Goal: Task Accomplishment & Management: Use online tool/utility

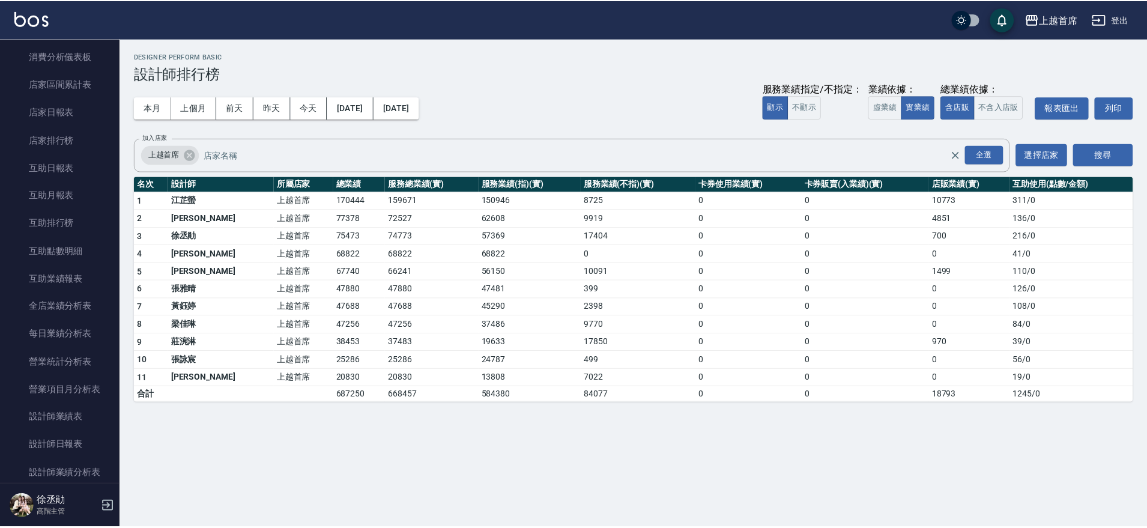
scroll to position [121, 0]
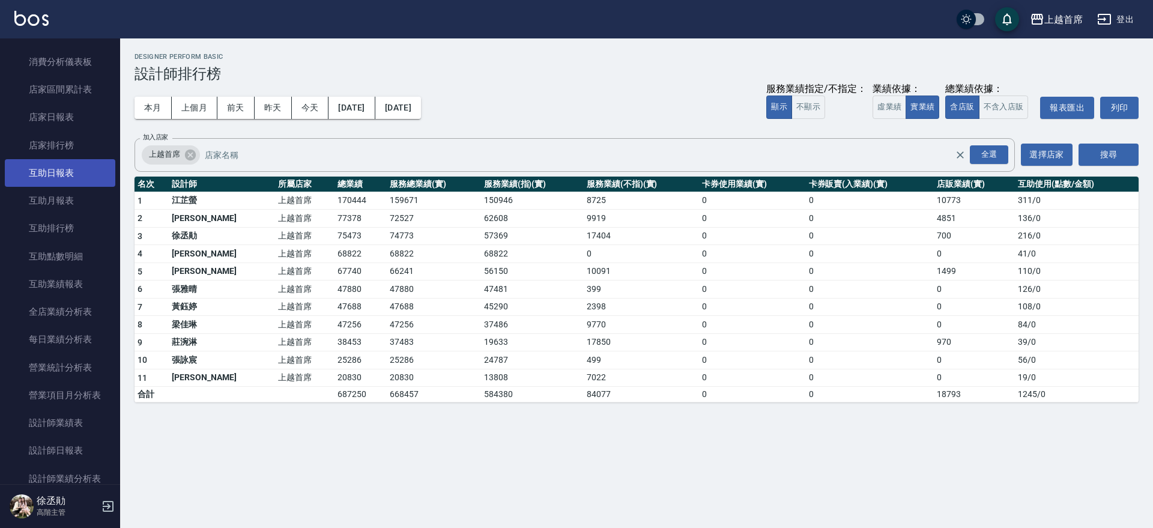
click at [75, 171] on link "互助日報表" at bounding box center [60, 173] width 110 height 28
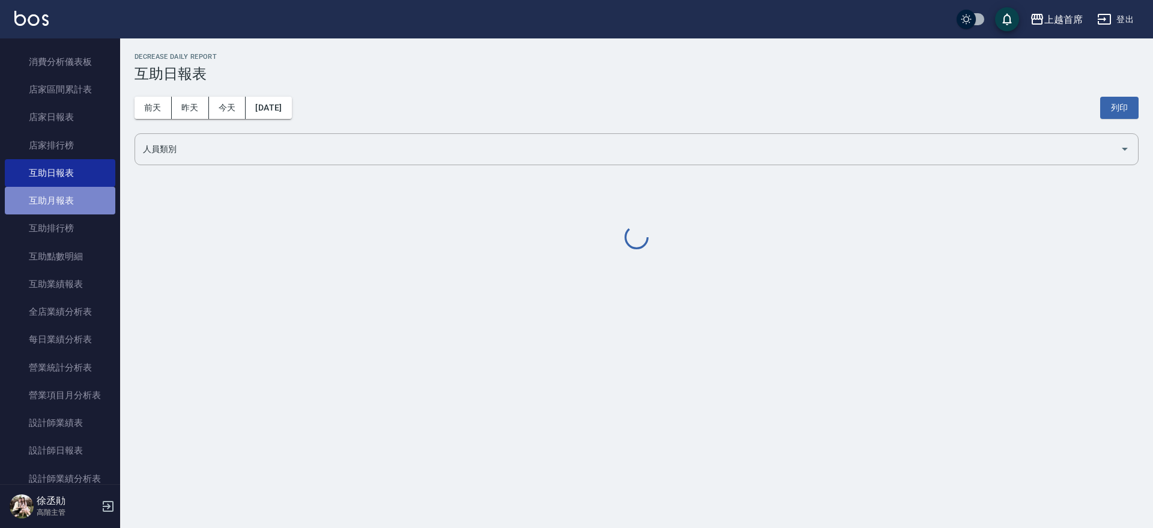
click at [73, 205] on link "互助月報表" at bounding box center [60, 201] width 110 height 28
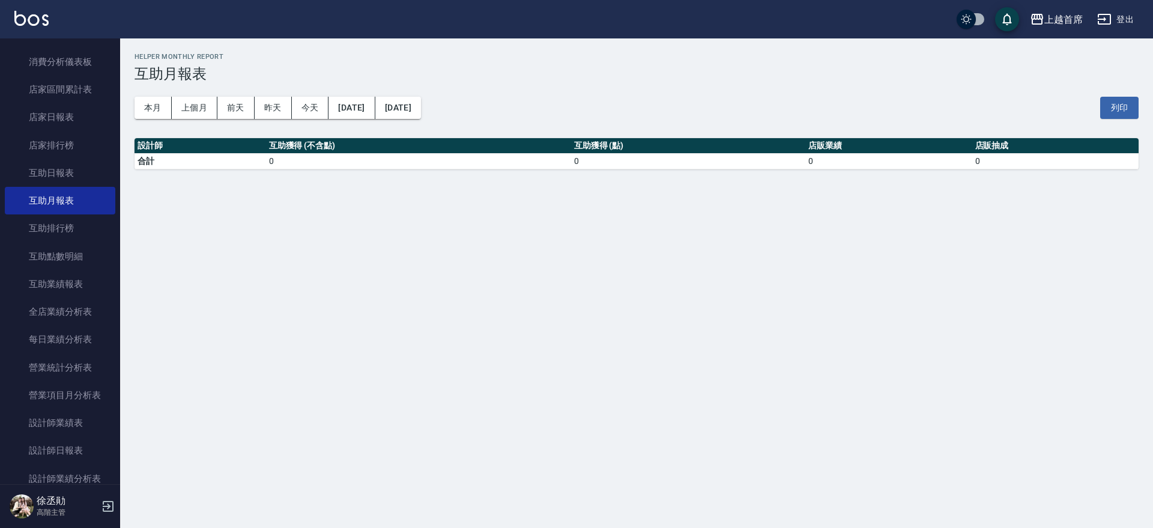
click at [189, 121] on div "本月 上個月 [DATE] [DATE] [DATE] [DATE] [DATE] 列印" at bounding box center [636, 107] width 1004 height 51
click at [191, 115] on button "上個月" at bounding box center [195, 108] width 46 height 22
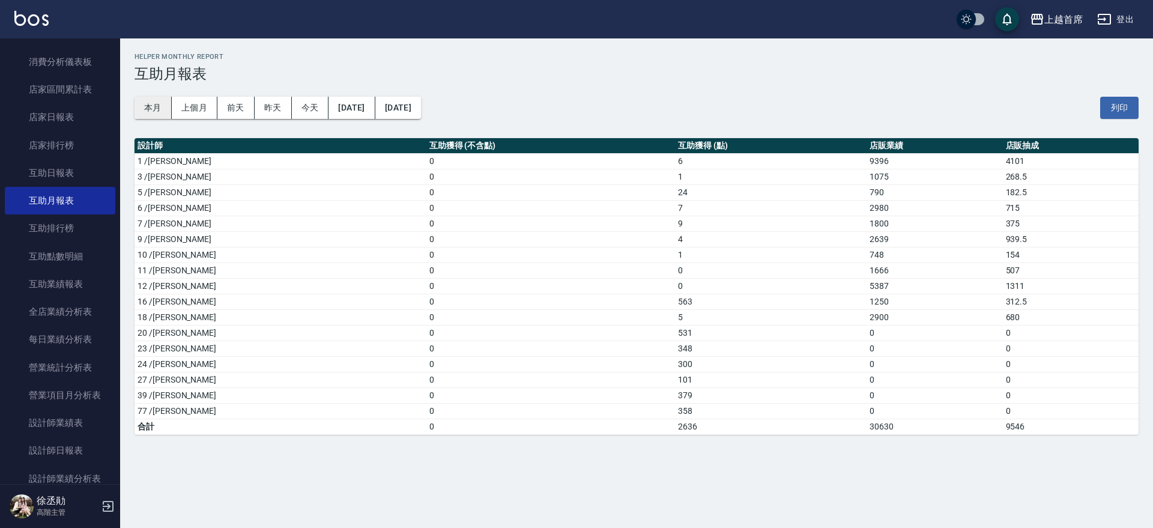
click at [161, 101] on button "本月" at bounding box center [152, 108] width 37 height 22
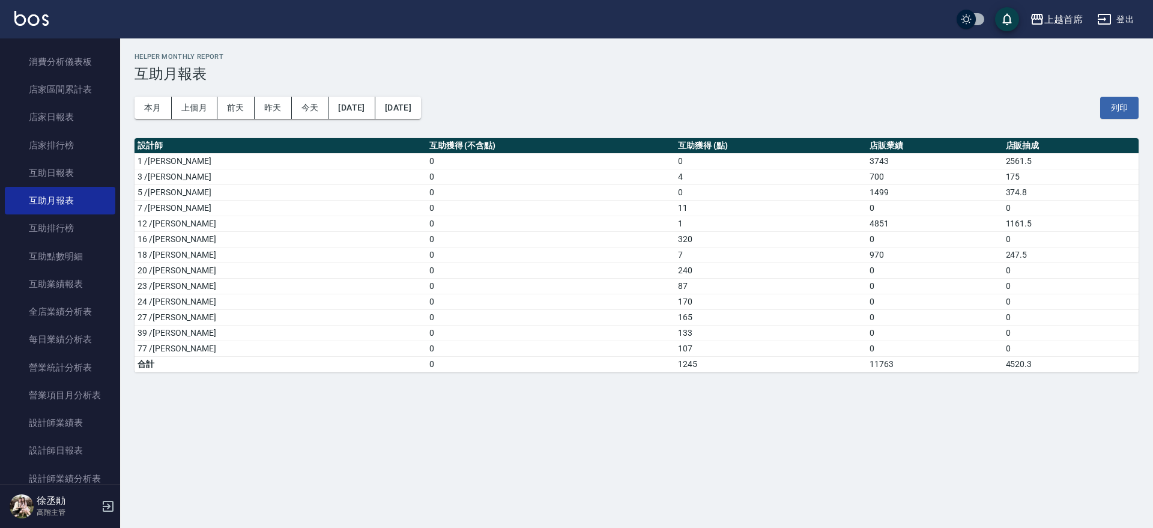
click at [20, 15] on img at bounding box center [31, 18] width 34 height 15
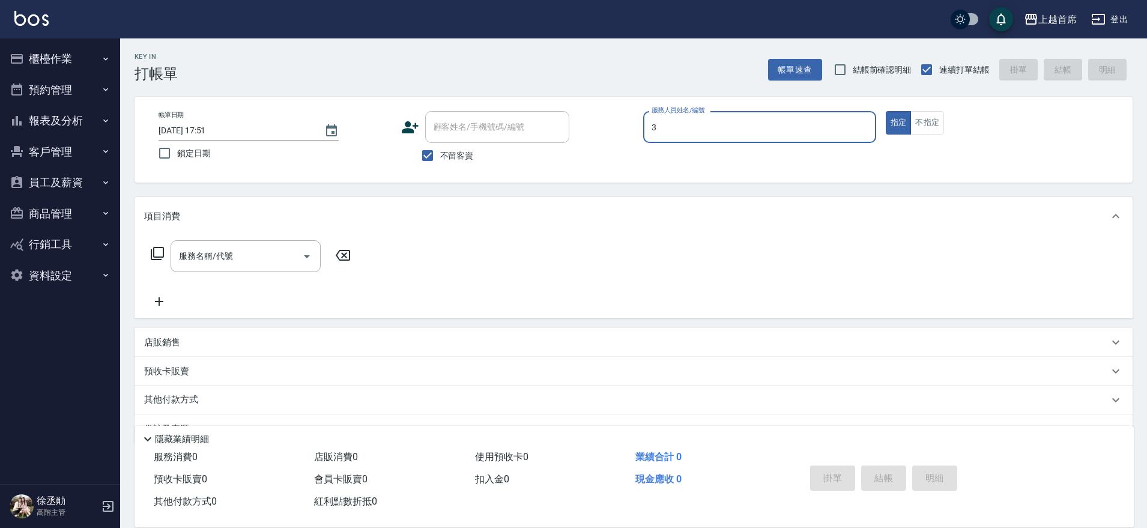
type input "[PERSON_NAME]-3"
type button "true"
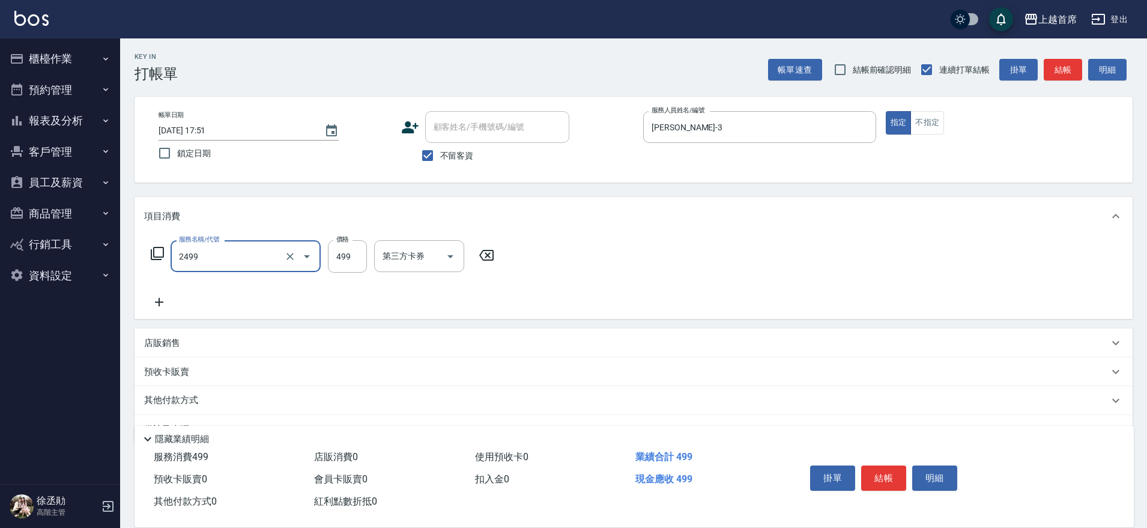
type input "499海鹽洗剪套餐(2499)"
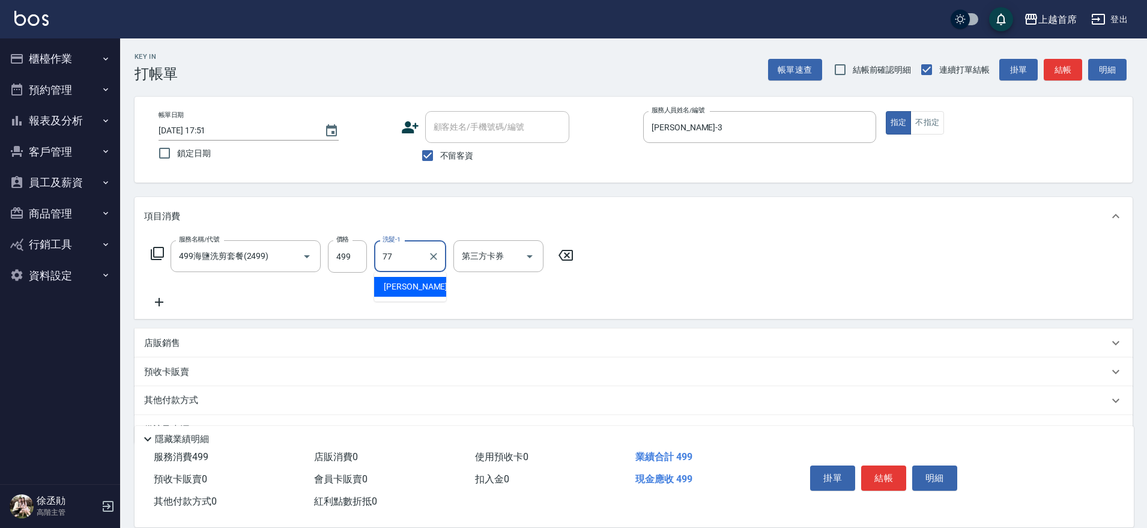
type input "[PERSON_NAME]-77"
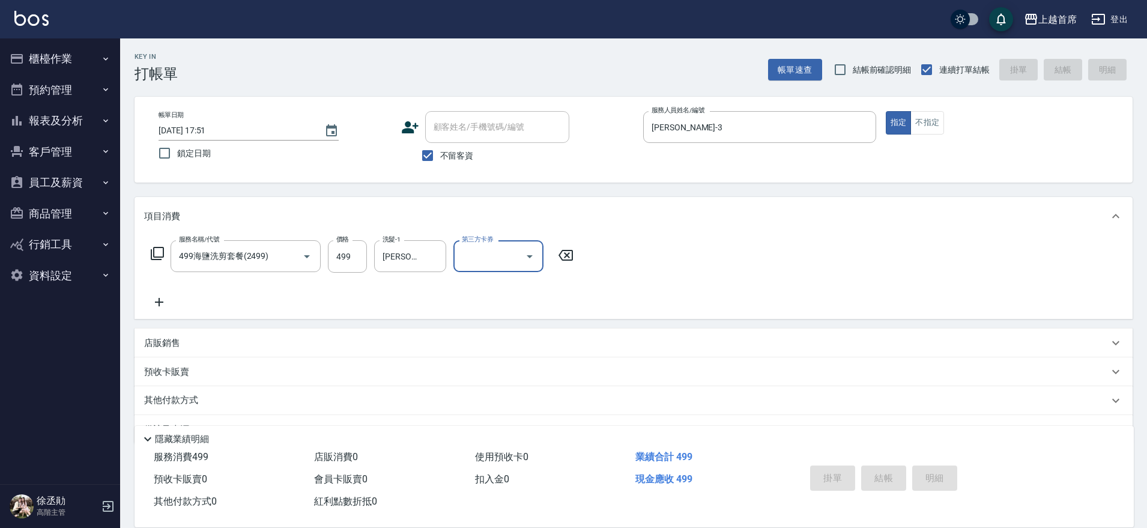
type input "[DATE] 18:18"
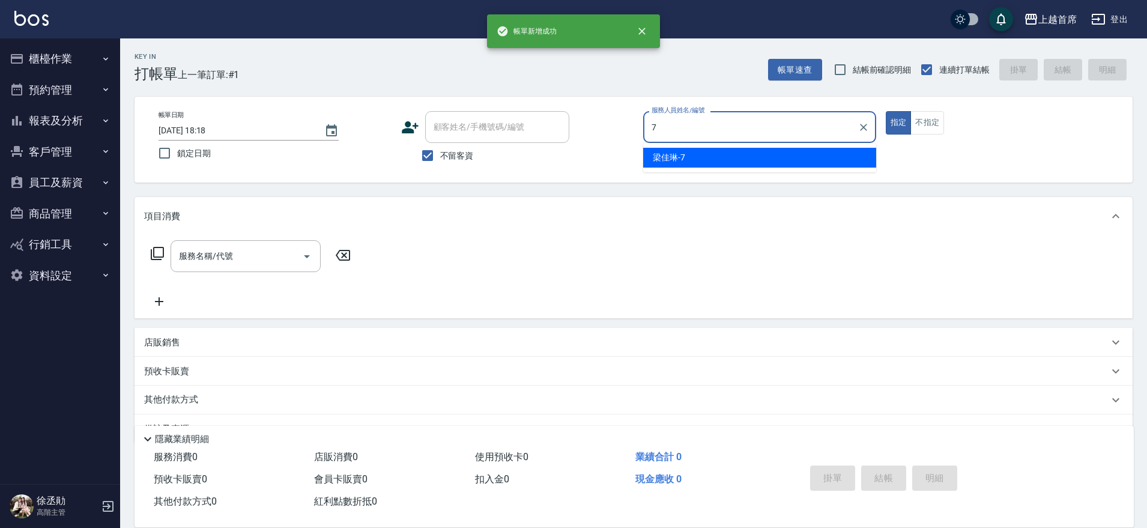
type input "[PERSON_NAME]7"
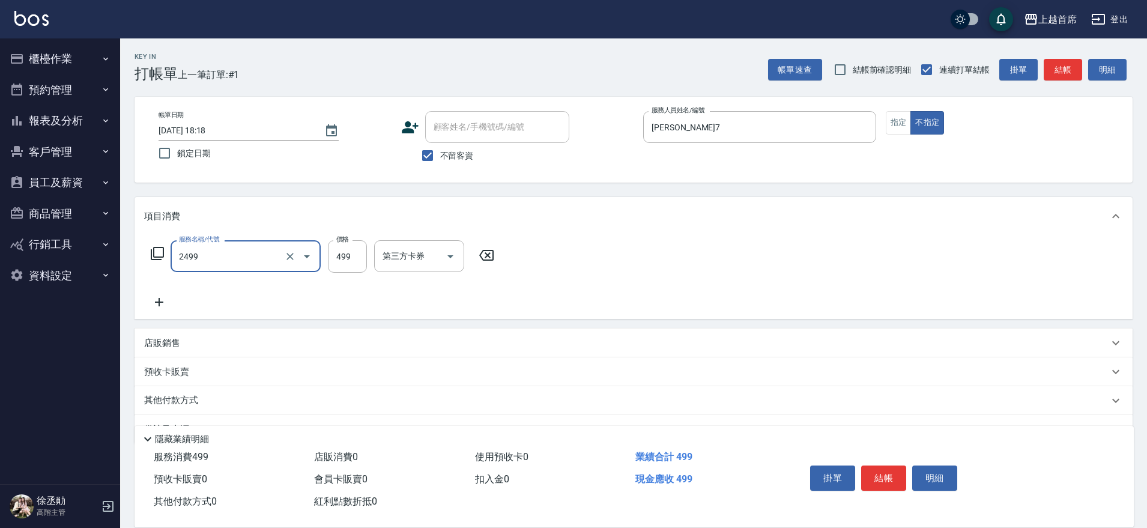
type input "499海鹽洗剪套餐(2499)"
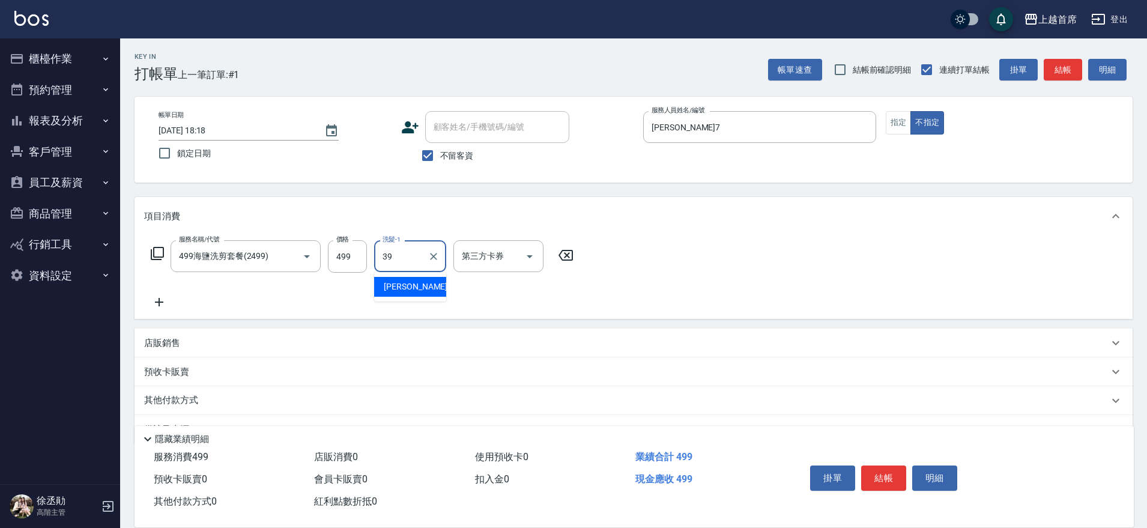
type input "[PERSON_NAME]-39"
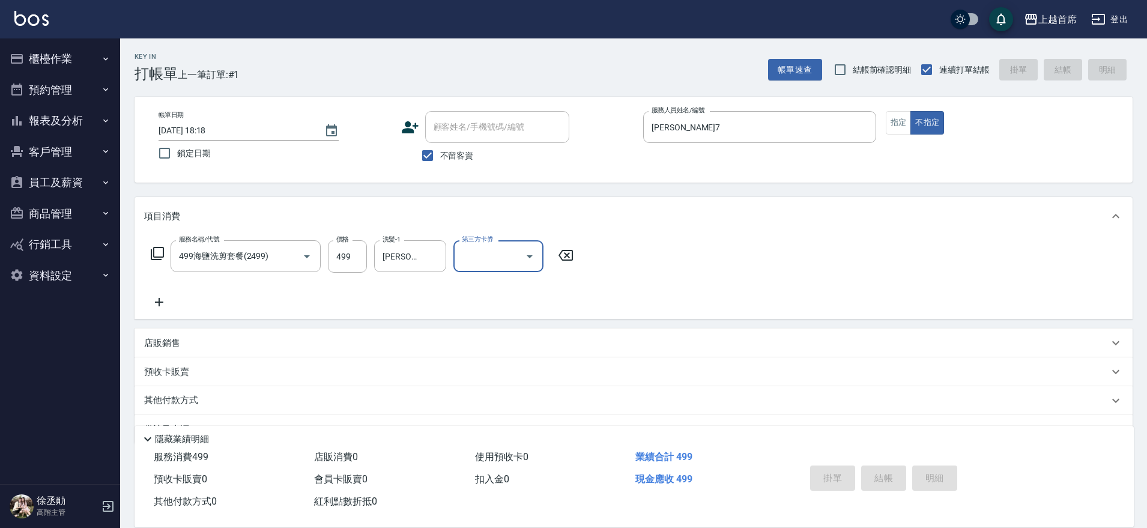
type input "[DATE] 18:19"
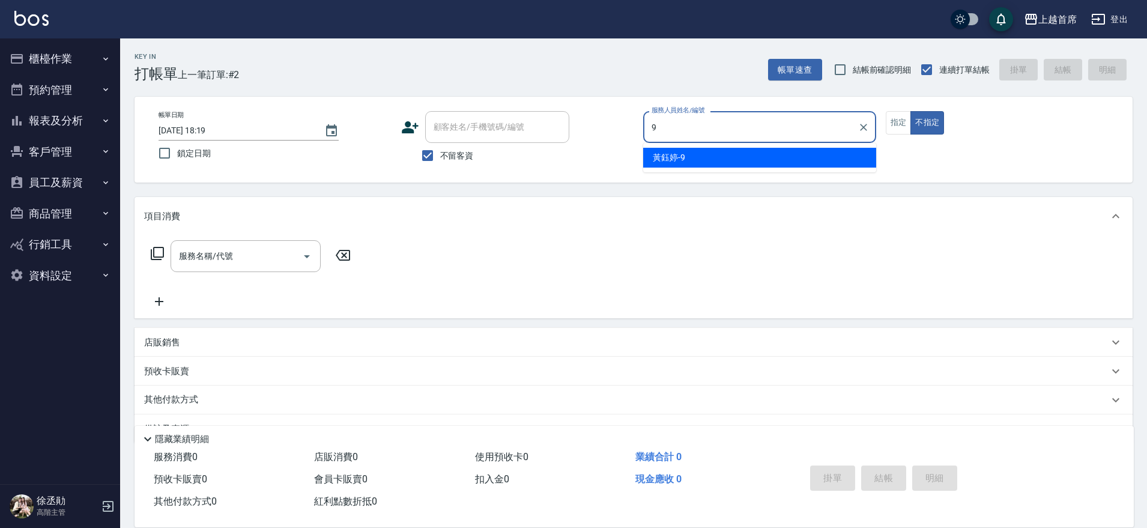
type input "[PERSON_NAME]-9"
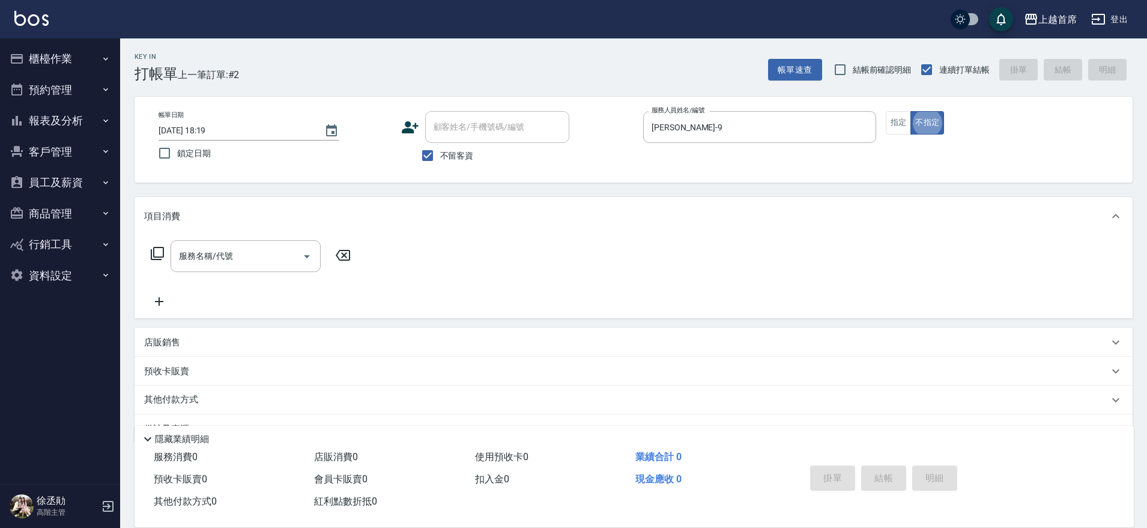
type button "false"
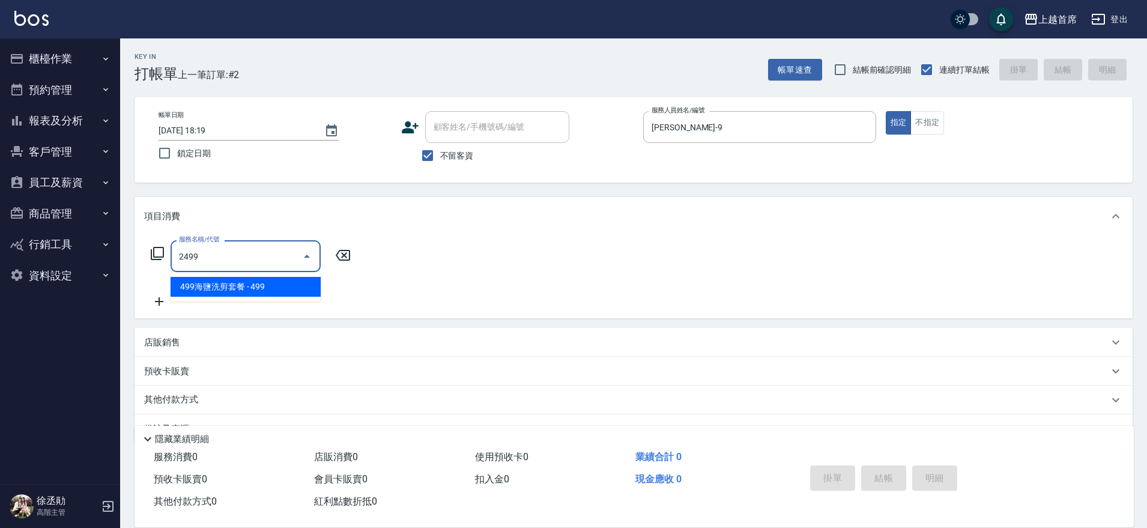
type input "499海鹽洗剪套餐(2499)"
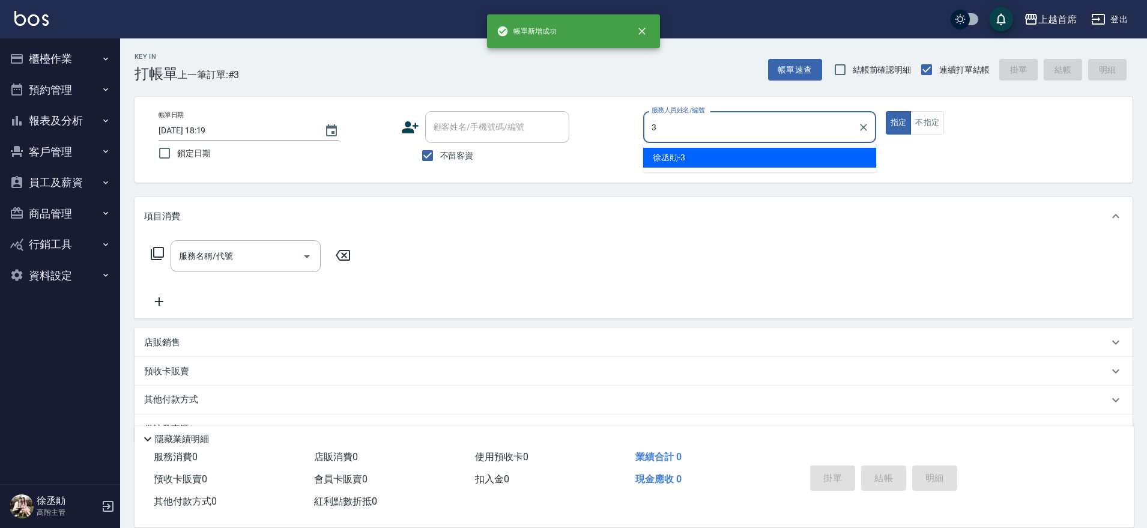
type input "[PERSON_NAME]-3"
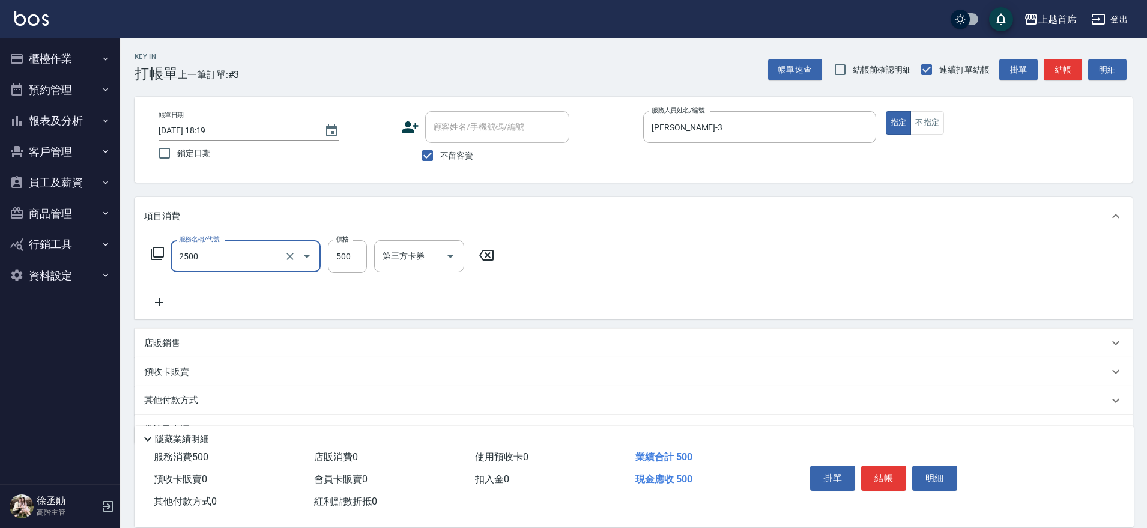
type input "海鹽洗剪500(2500)"
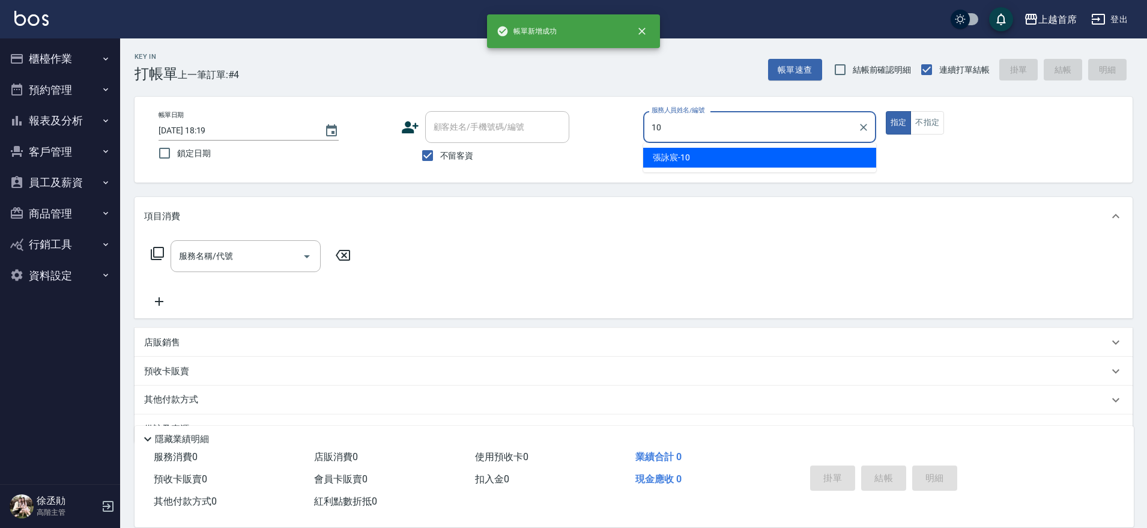
type input "[PERSON_NAME]-10"
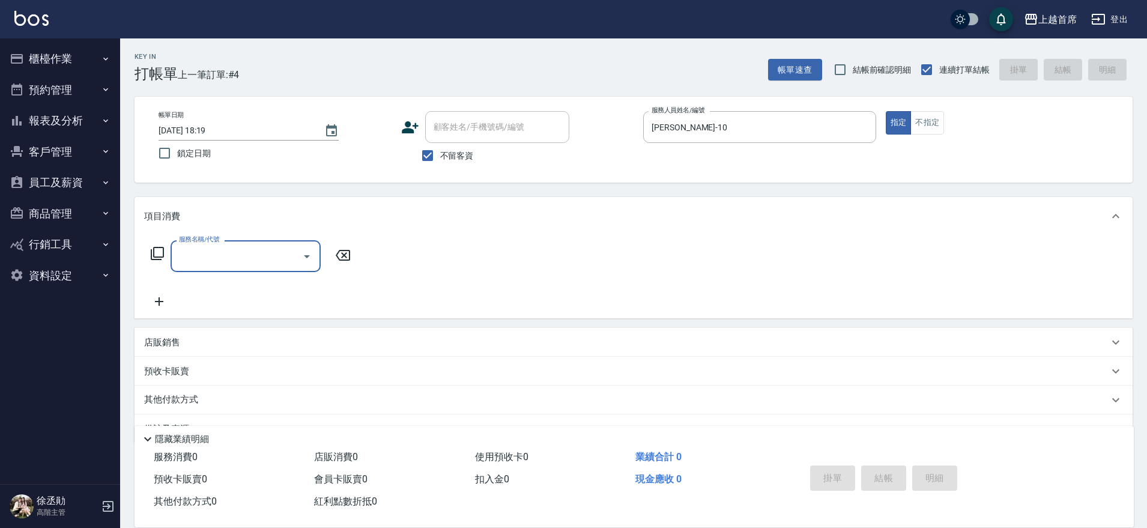
type input "4"
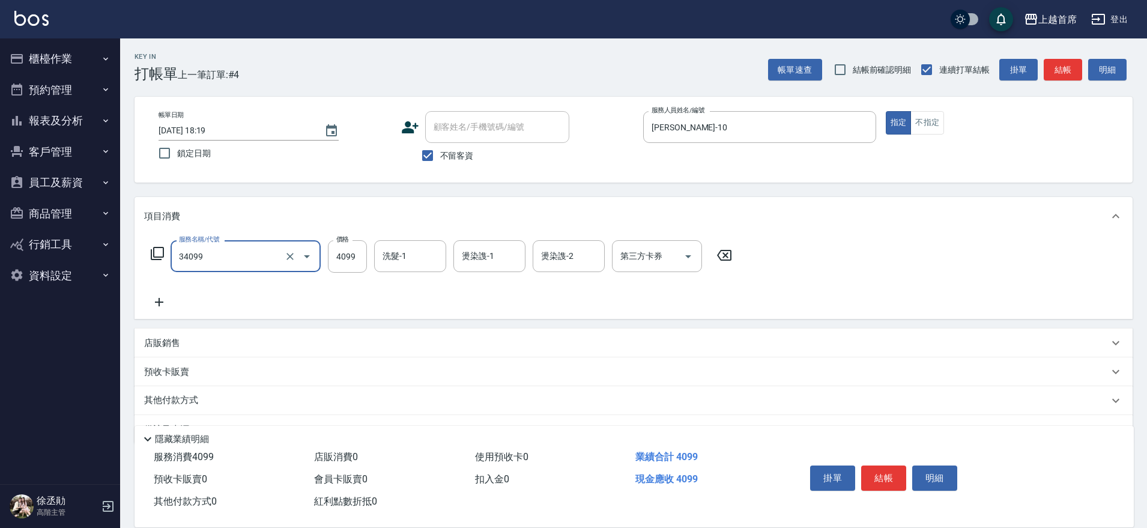
type input "燙髮A餐(34099)"
type input "3225"
type input "[PERSON_NAME]-77"
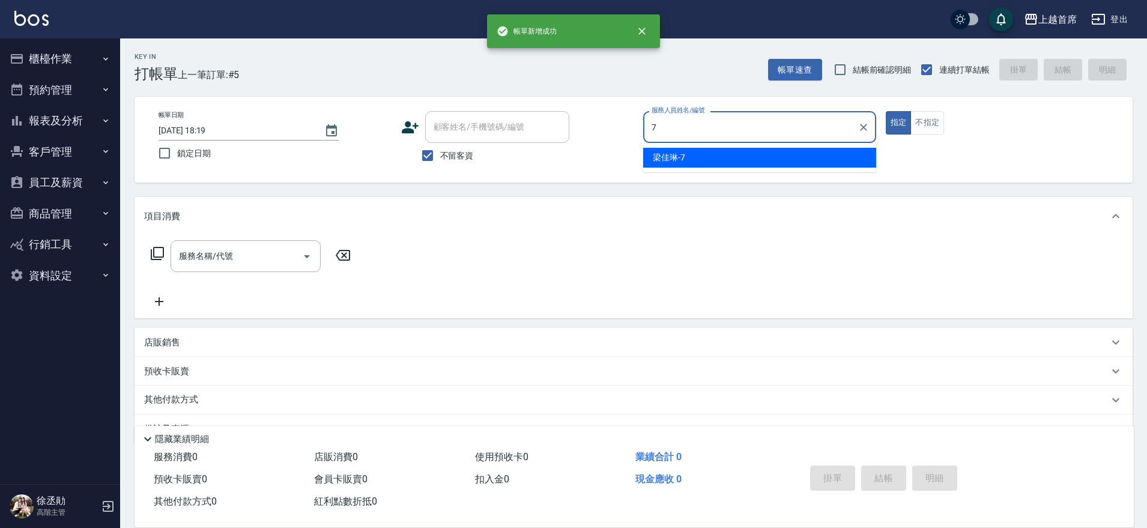
type input "[PERSON_NAME]7"
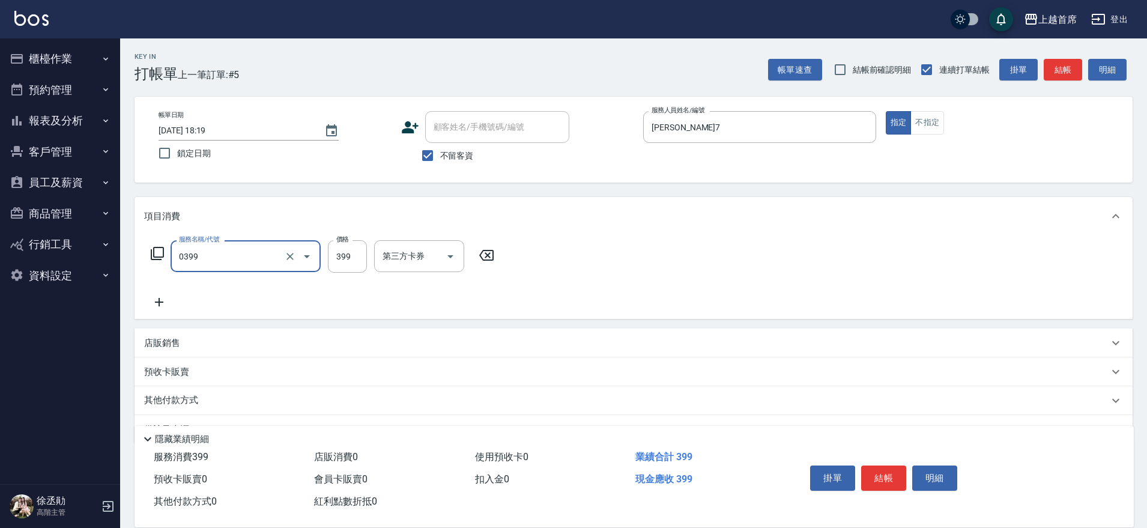
type input "海鹽洗髮(0399)"
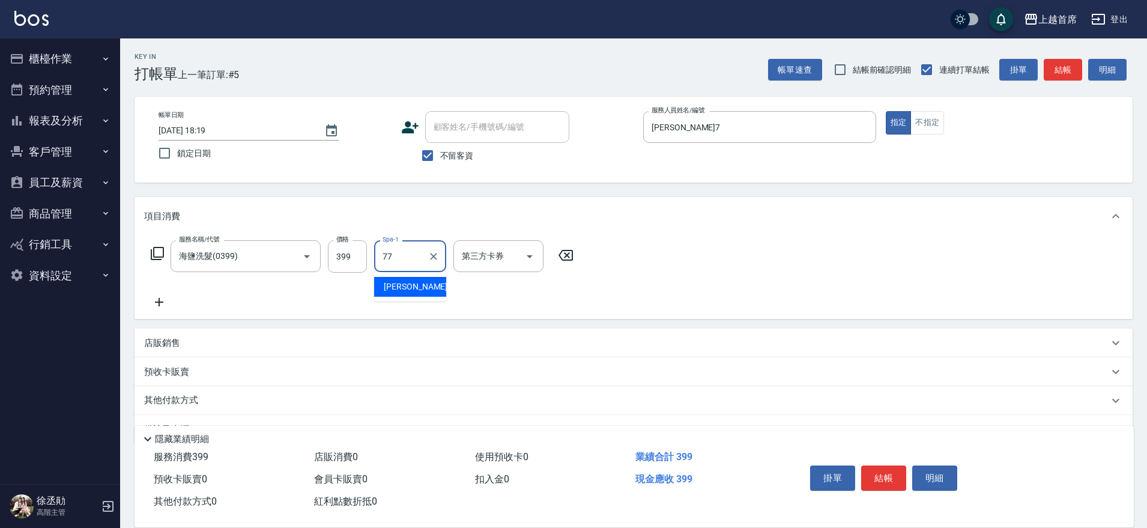
type input "[PERSON_NAME]-77"
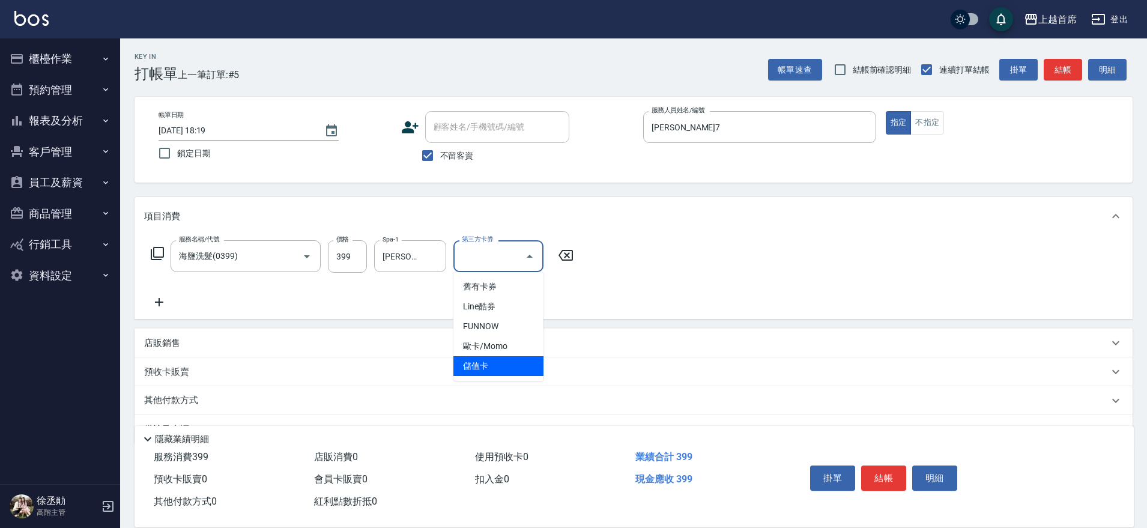
type input "儲值卡"
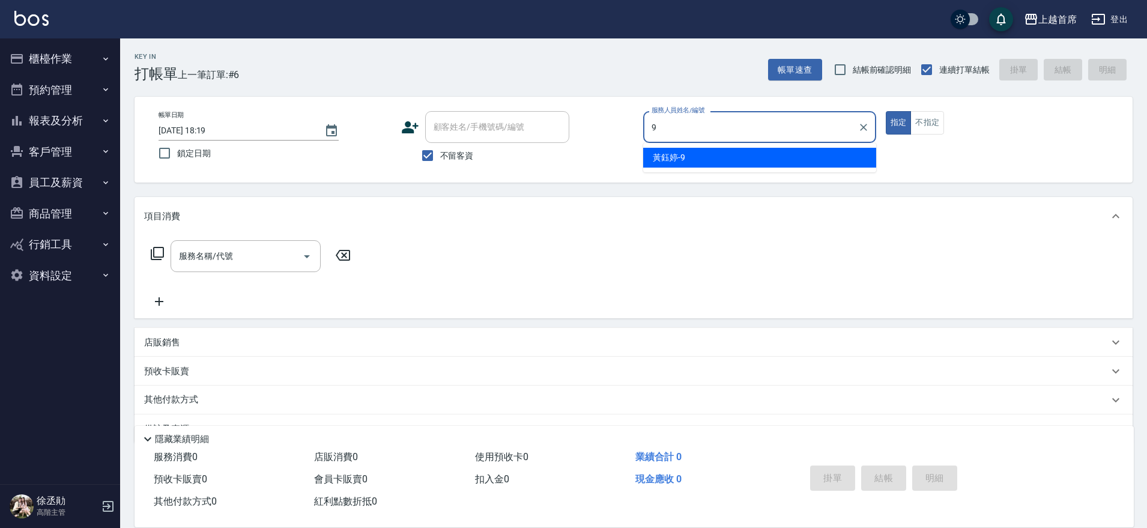
type input "[PERSON_NAME]-9"
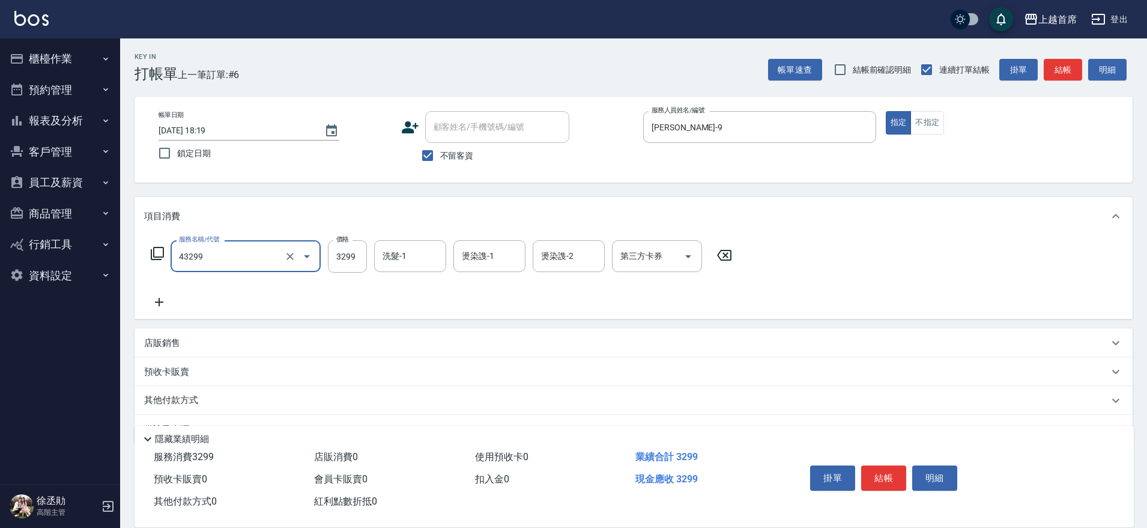
type input "染髮A餐(43299)"
type input "2999"
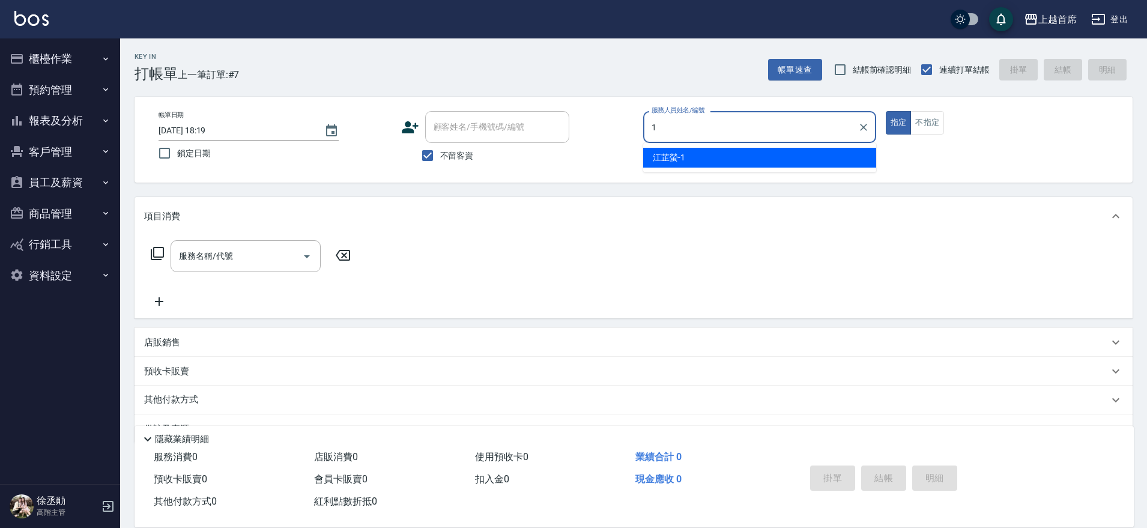
type input "[PERSON_NAME]-1"
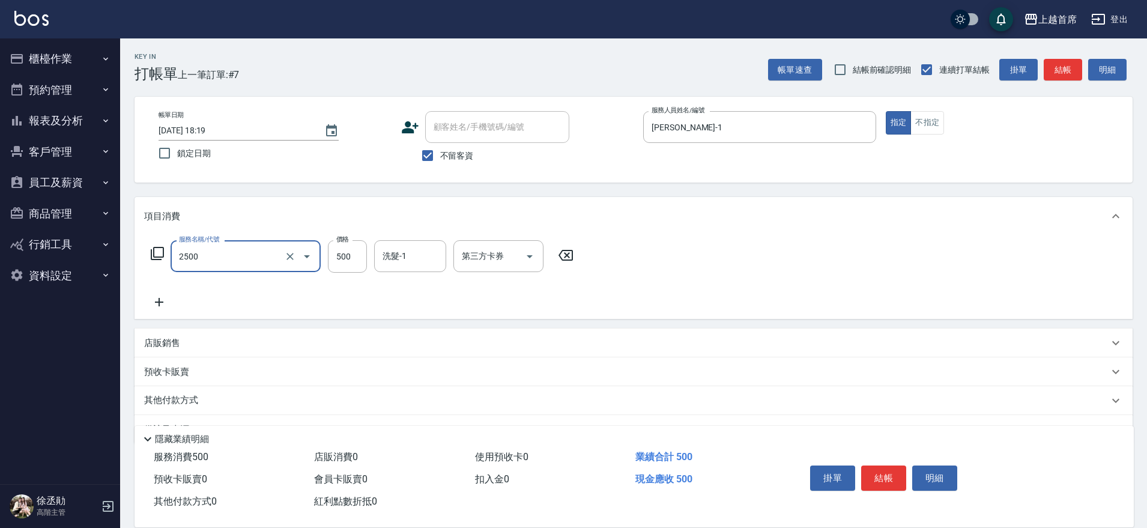
type input "海鹽洗剪500(2500)"
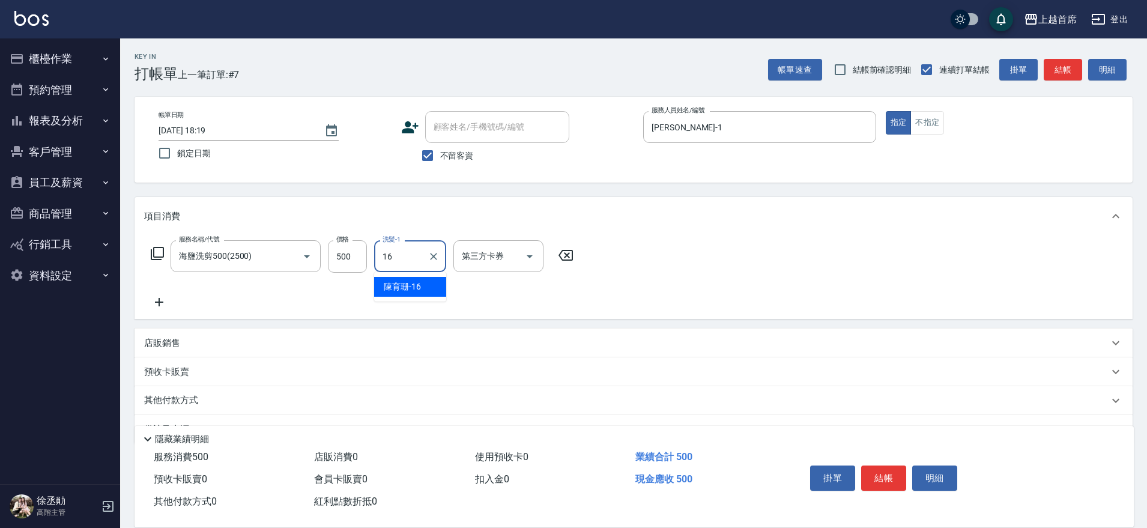
type input "[PERSON_NAME]-16"
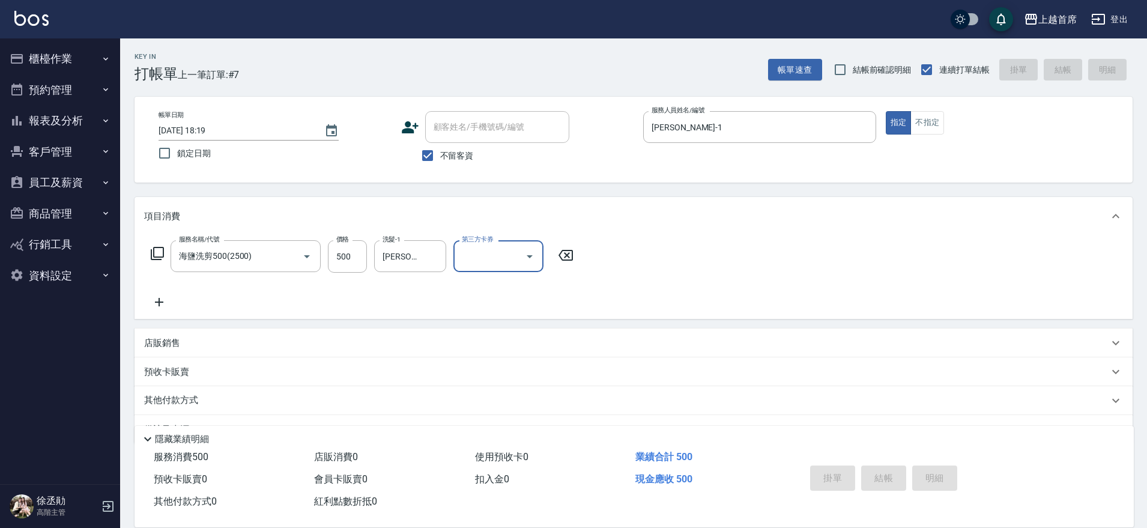
type input "[DATE] 18:20"
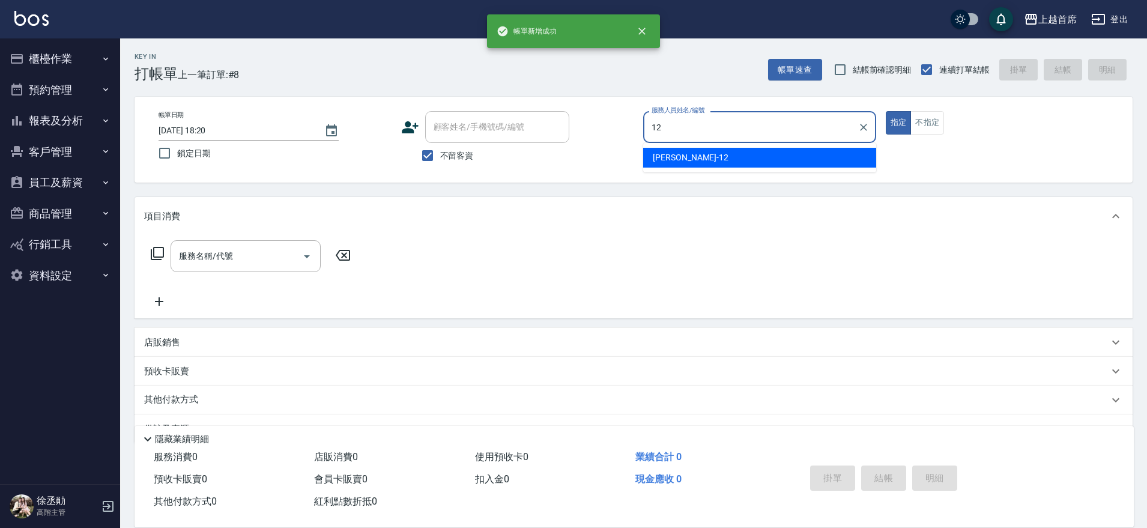
type input "[PERSON_NAME]-12"
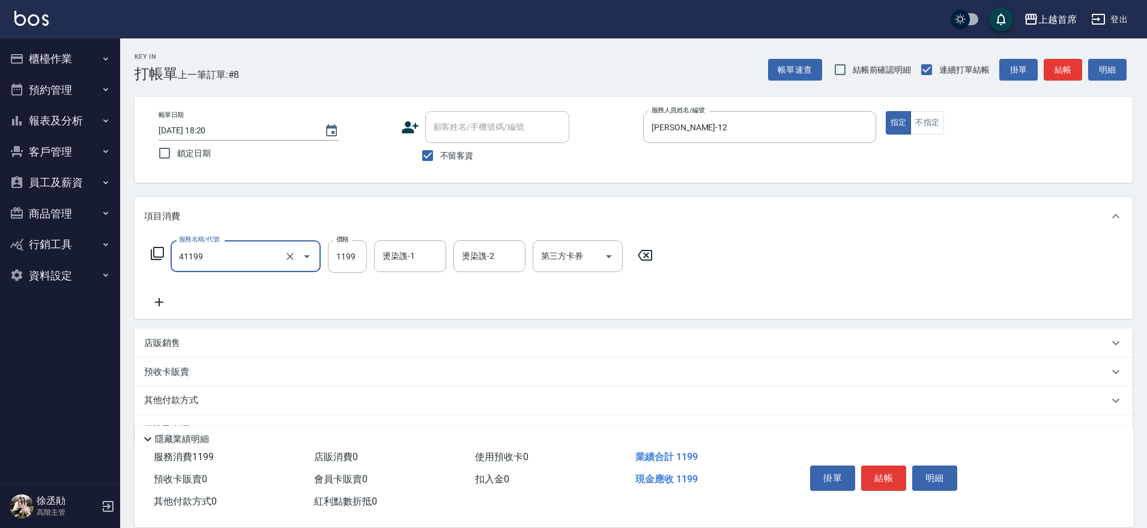
type input "長髮染髮(41199)"
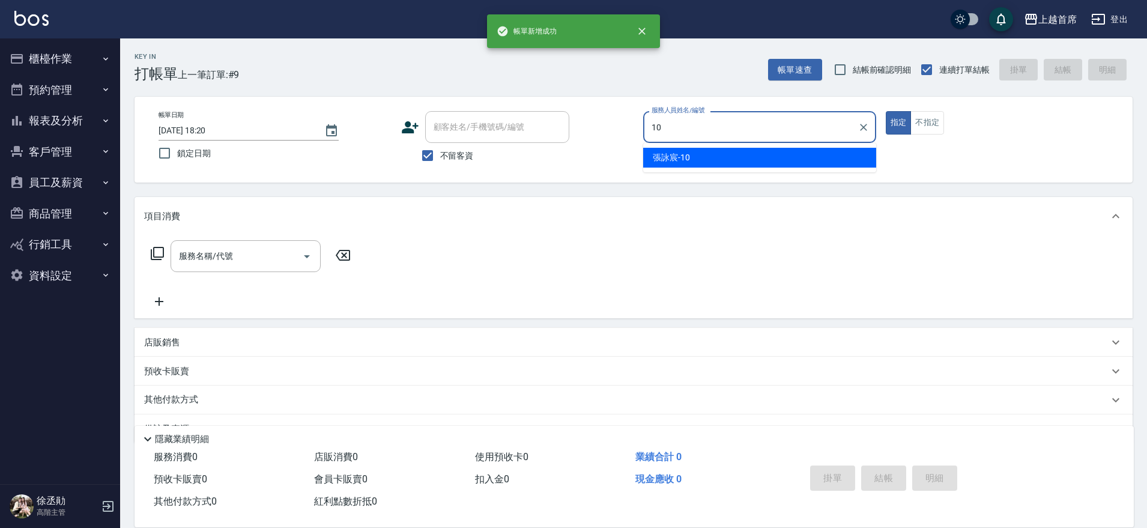
type input "[PERSON_NAME]-10"
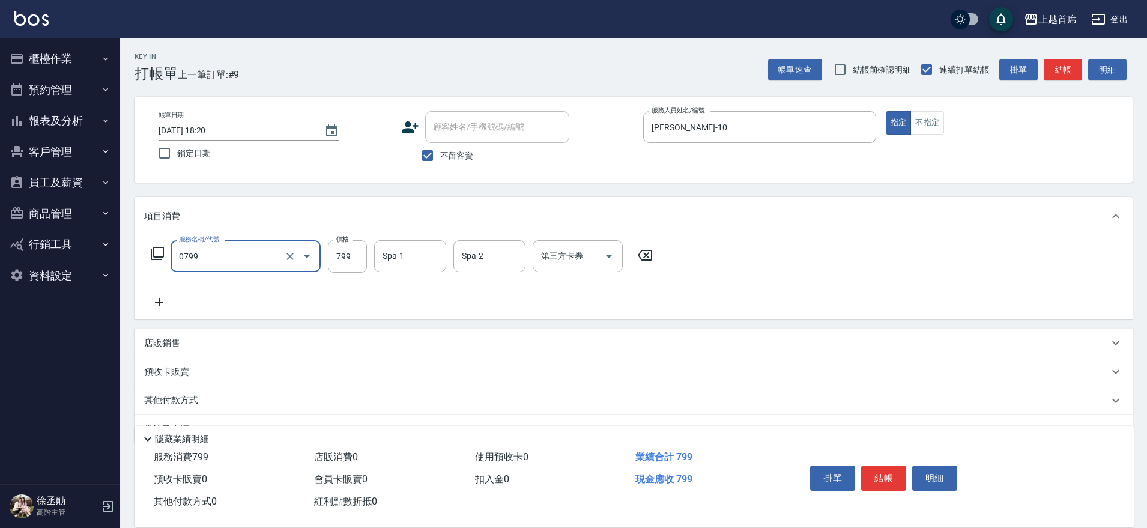
type input "精油799(0799)"
type input "799"
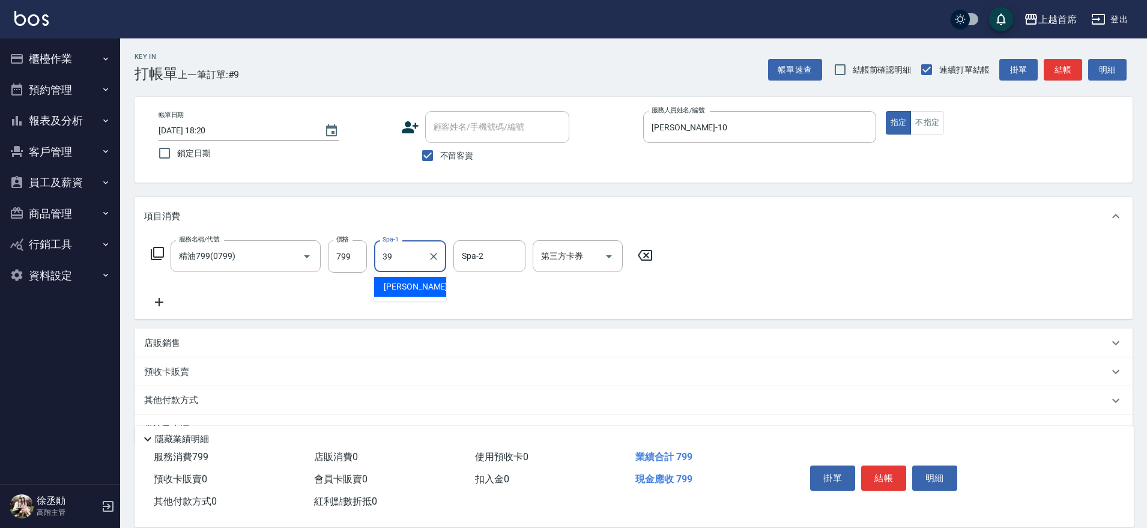
type input "[PERSON_NAME]-39"
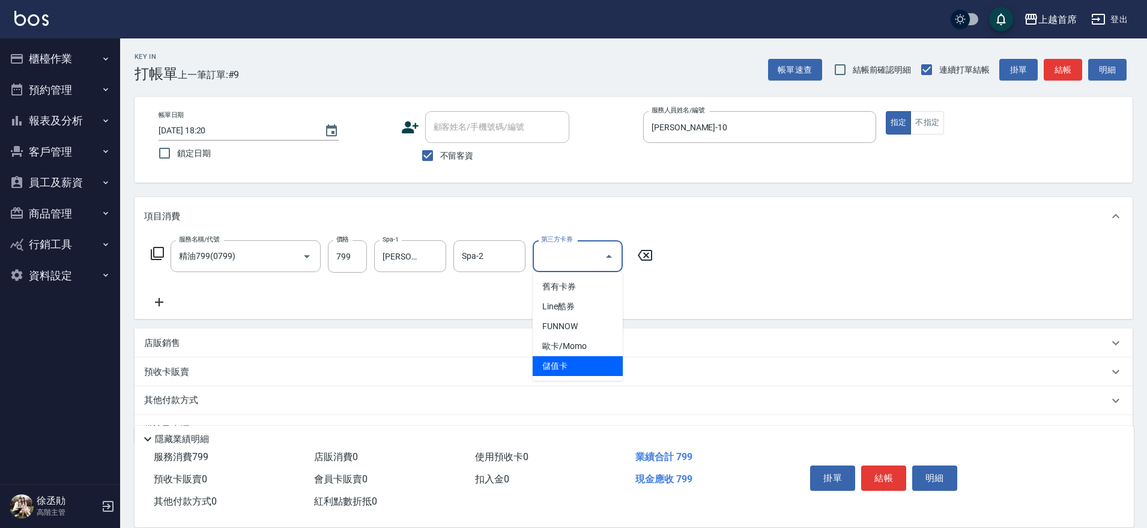
type input "儲值卡"
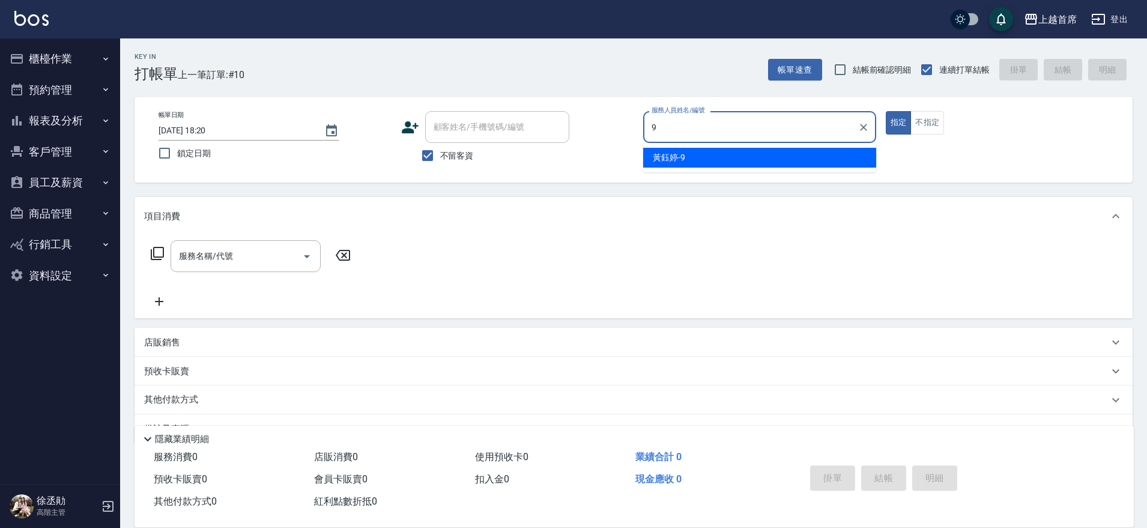
type input "[PERSON_NAME]-9"
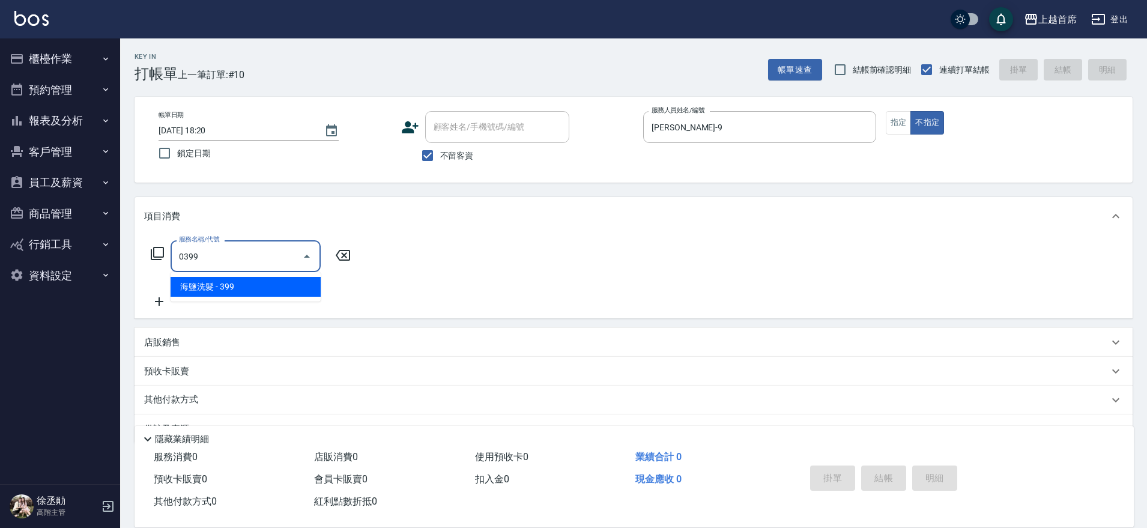
type input "海鹽洗髮(0399)"
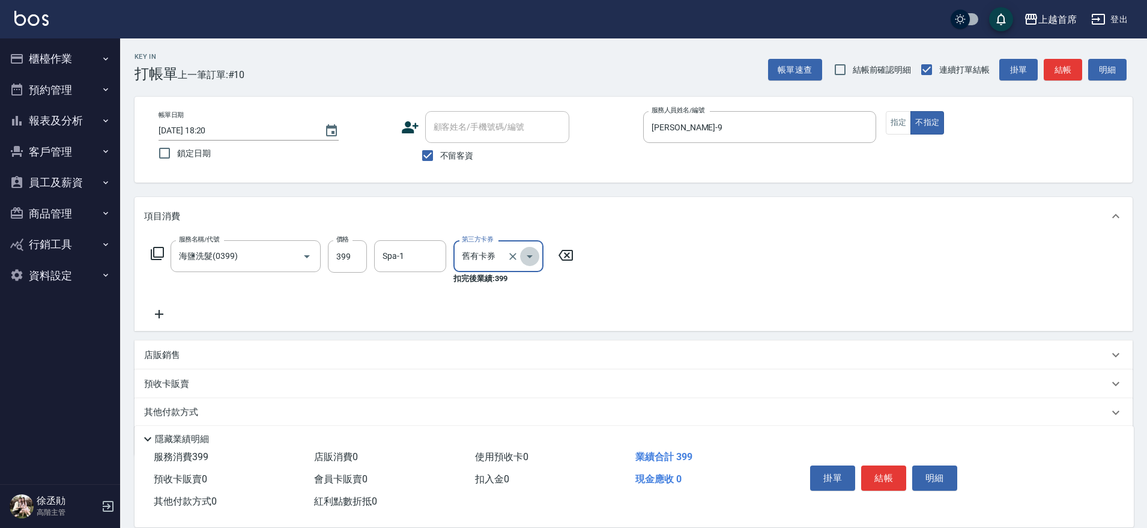
click at [533, 256] on icon "Open" at bounding box center [529, 256] width 14 height 14
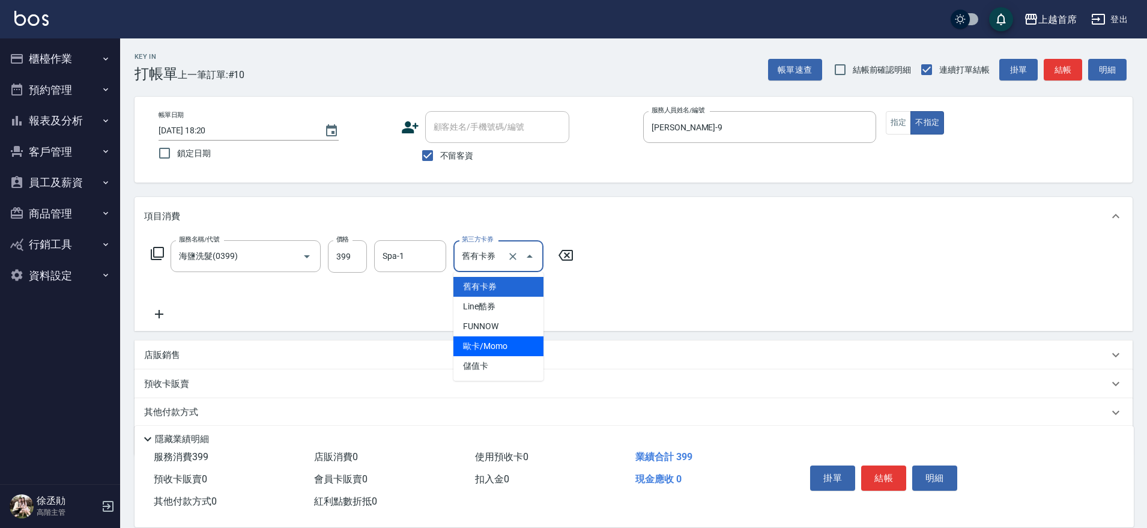
click at [483, 354] on span "歐卡/Momo" at bounding box center [498, 346] width 90 height 20
type input "歐卡/Momo"
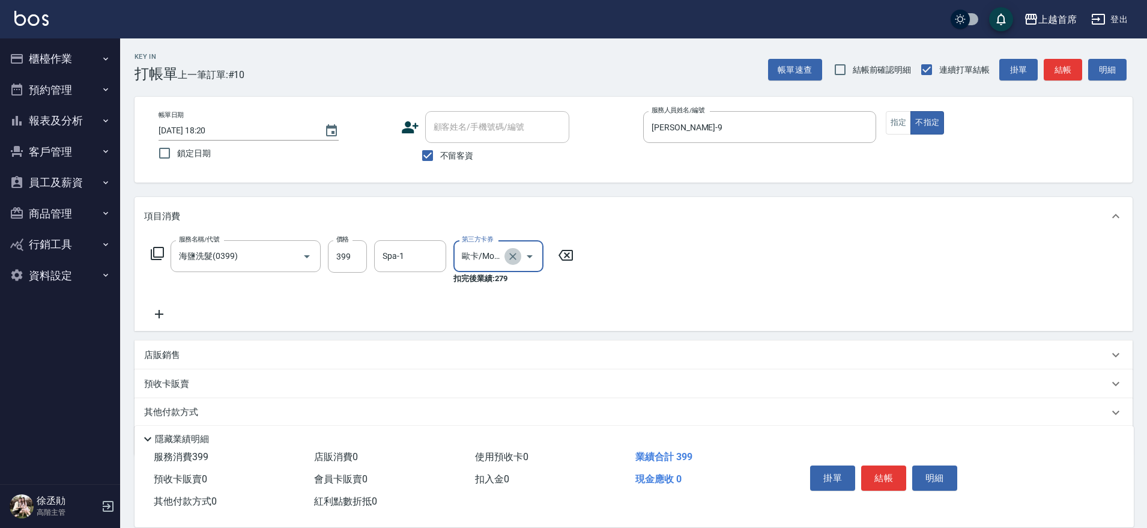
drag, startPoint x: 511, startPoint y: 259, endPoint x: 523, endPoint y: 257, distance: 12.1
click at [512, 259] on icon "Clear" at bounding box center [513, 256] width 12 height 12
click at [536, 252] on icon "Open" at bounding box center [529, 256] width 14 height 14
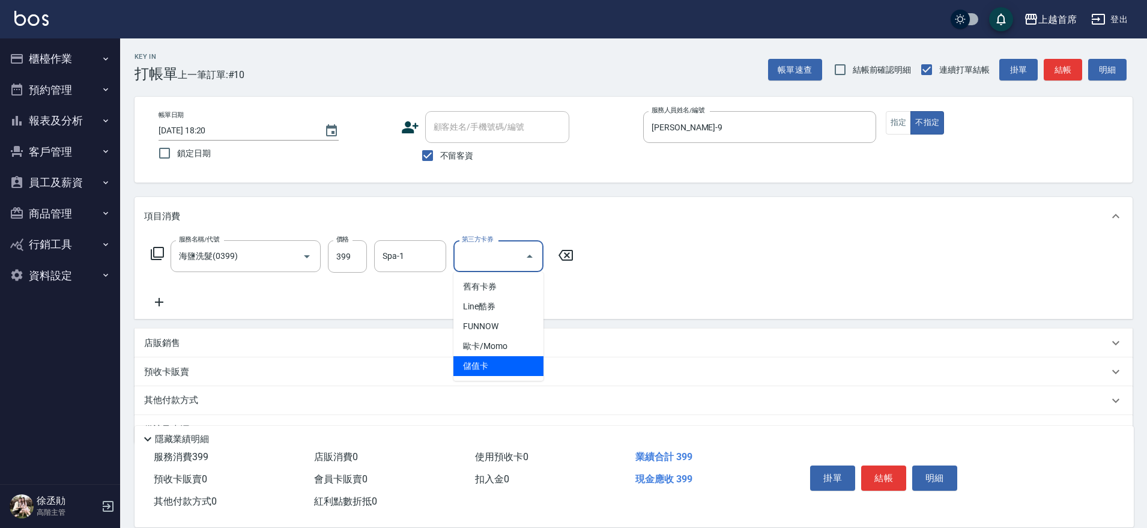
click at [519, 373] on span "儲值卡" at bounding box center [498, 366] width 90 height 20
type input "儲值卡"
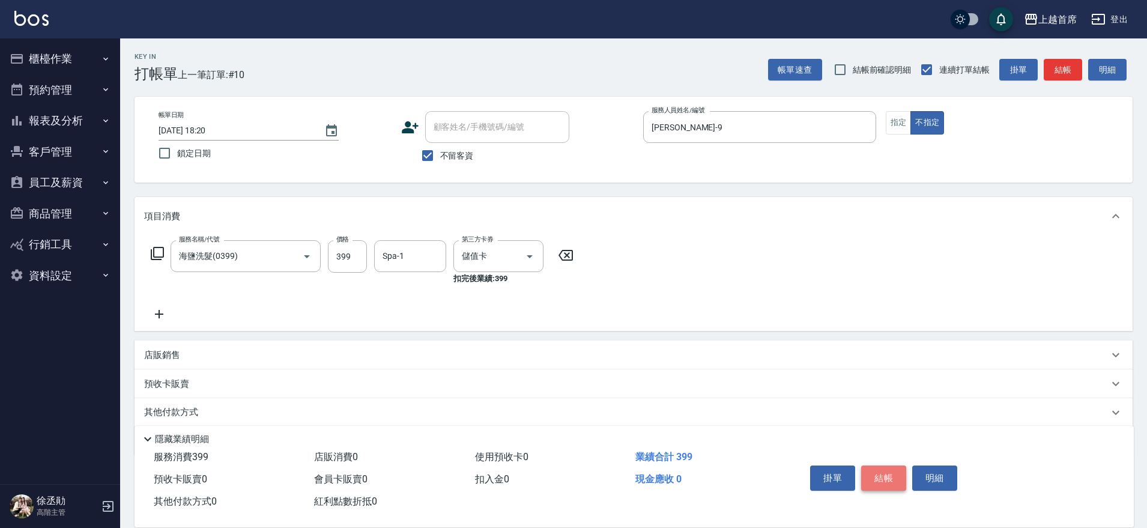
click at [886, 469] on button "結帳" at bounding box center [883, 477] width 45 height 25
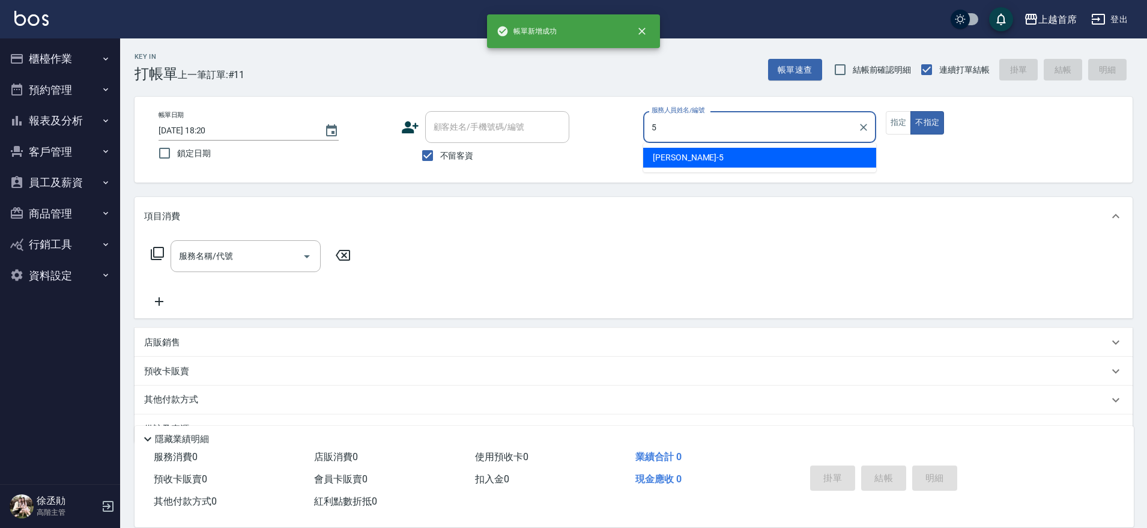
type input "[PERSON_NAME]-5"
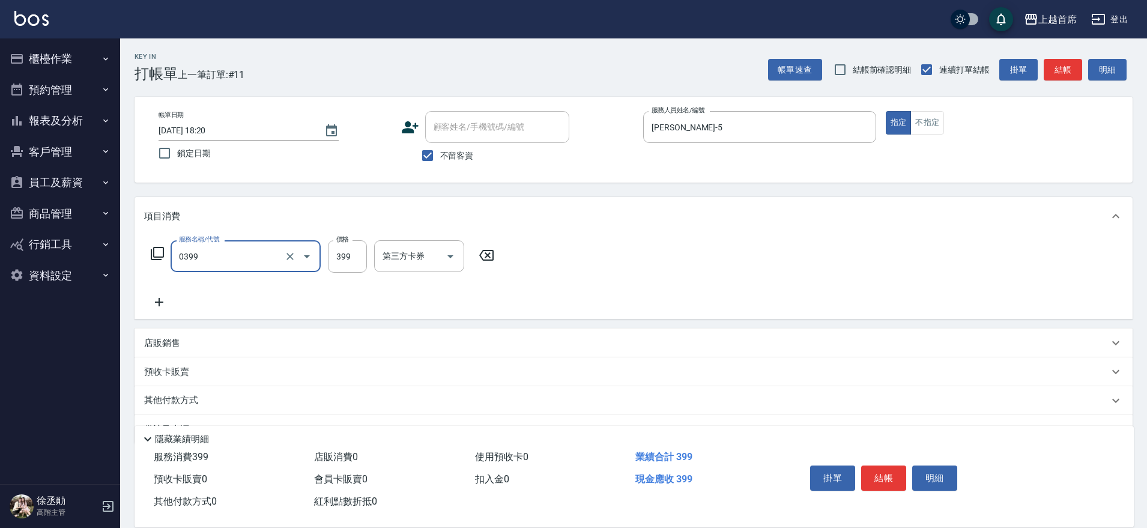
type input "海鹽洗髮(0399)"
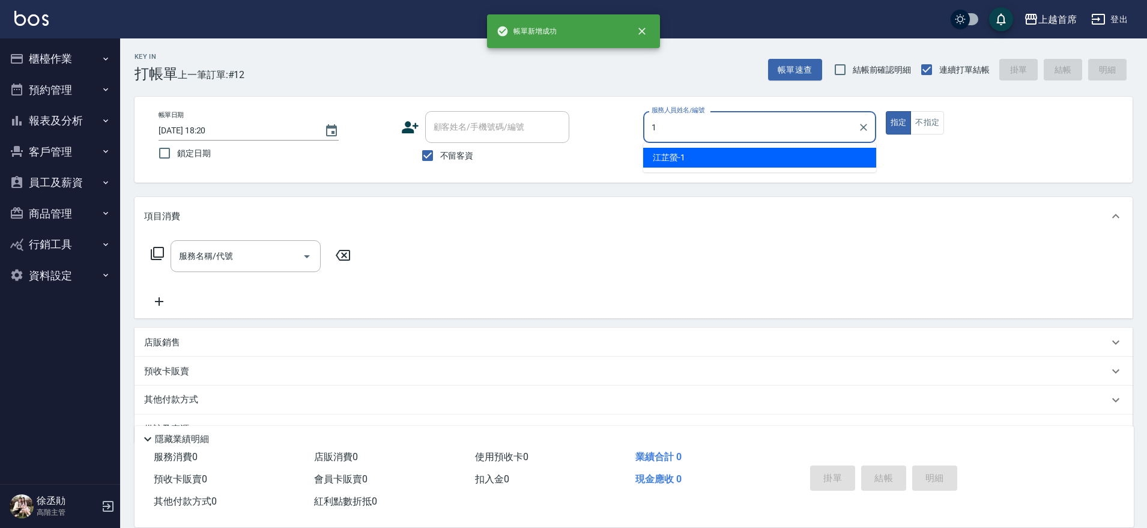
type input "[PERSON_NAME]-1"
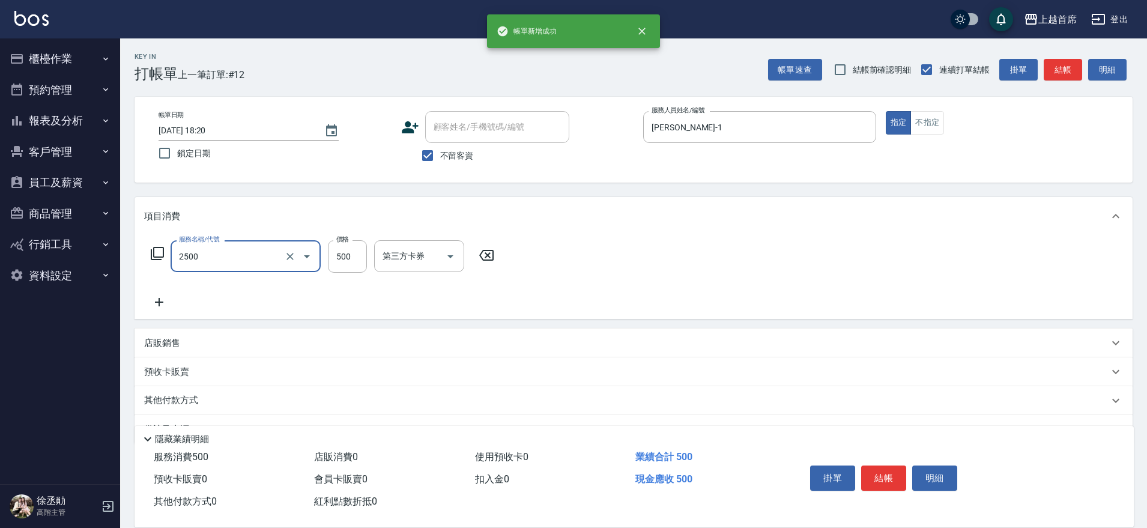
type input "海鹽洗剪500(2500)"
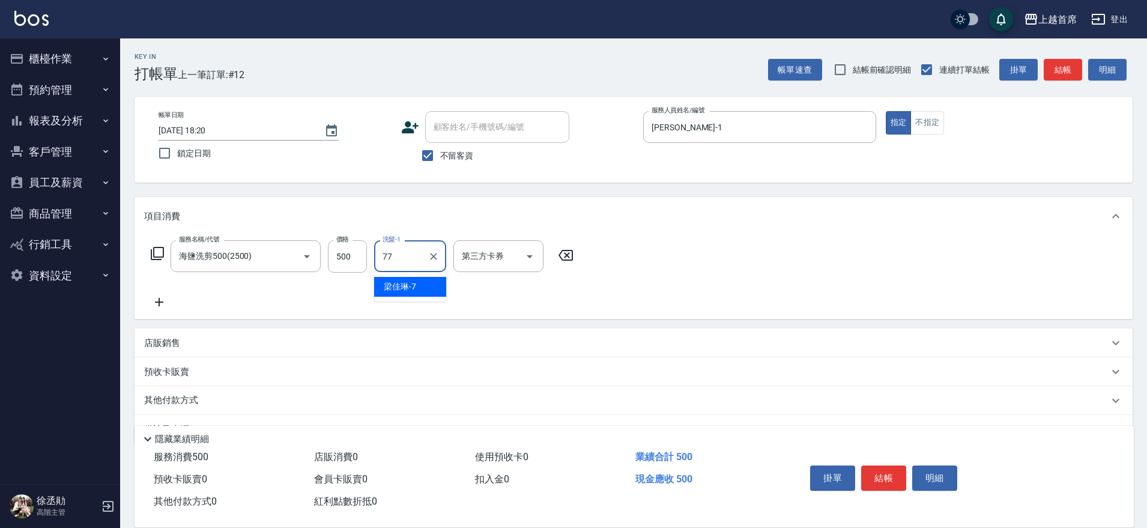
type input "[PERSON_NAME]-77"
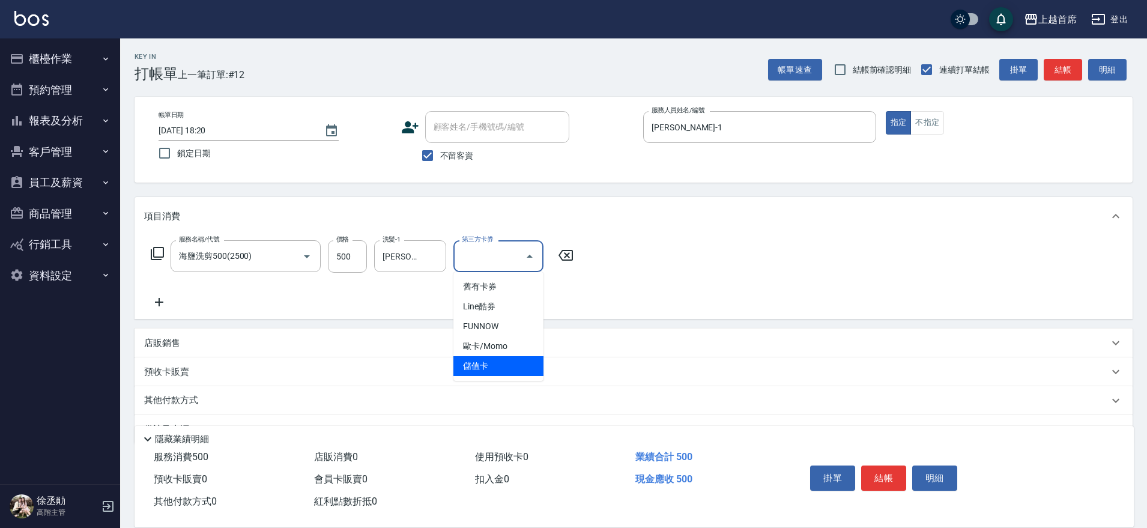
type input "儲值卡"
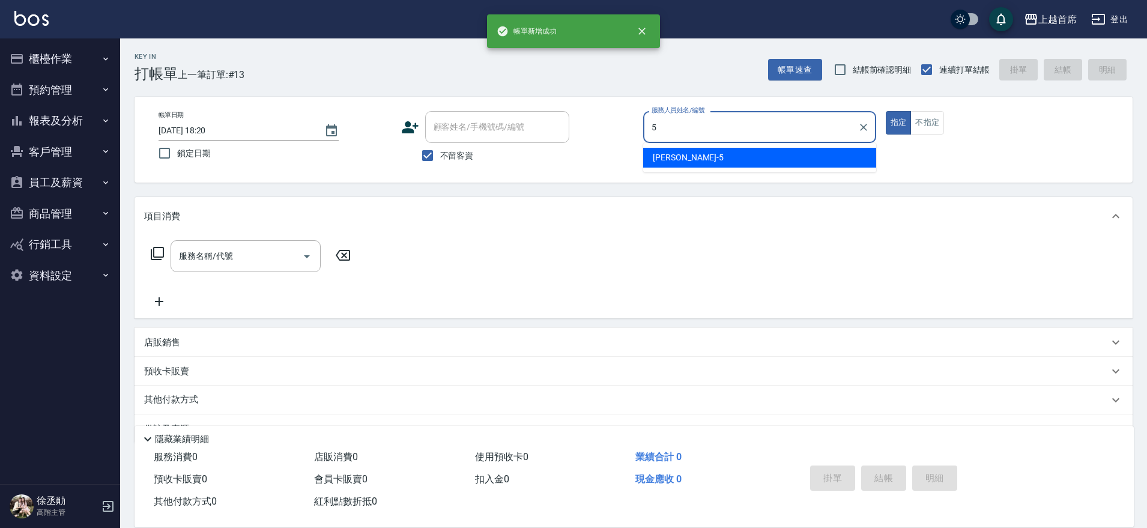
type input "[PERSON_NAME]-5"
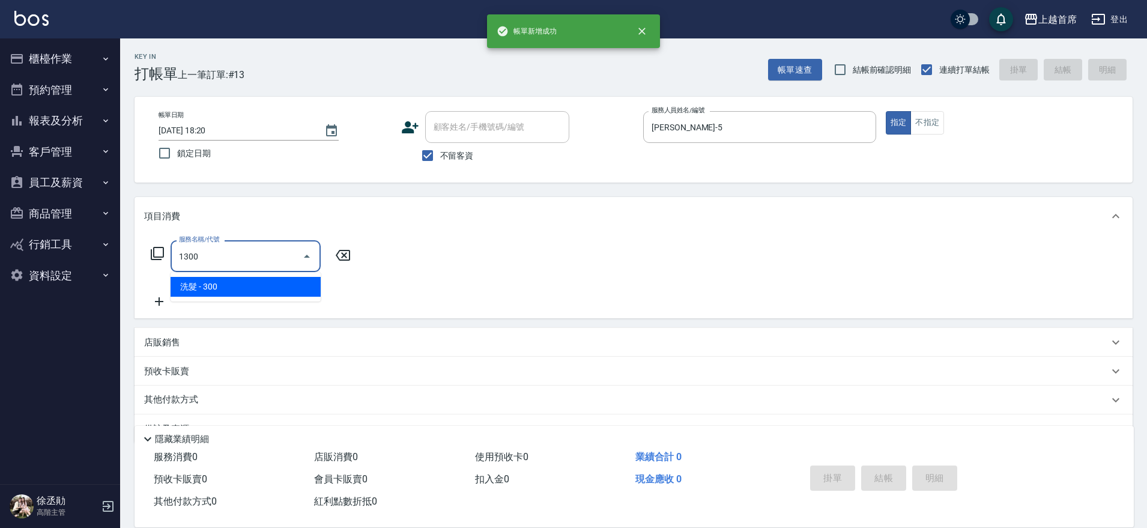
type input "洗髮(1300)"
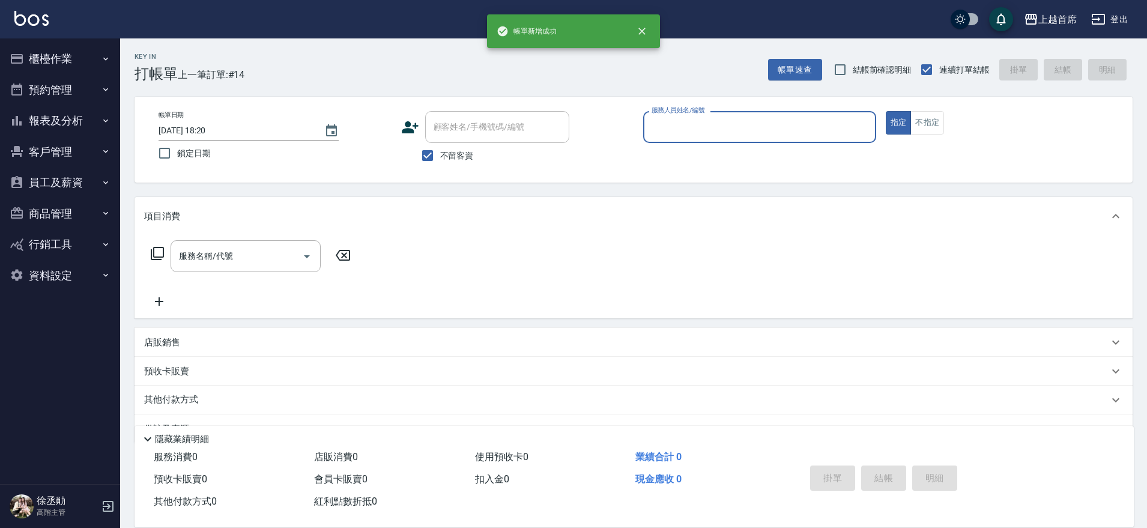
click at [886, 111] on button "指定" at bounding box center [899, 122] width 26 height 23
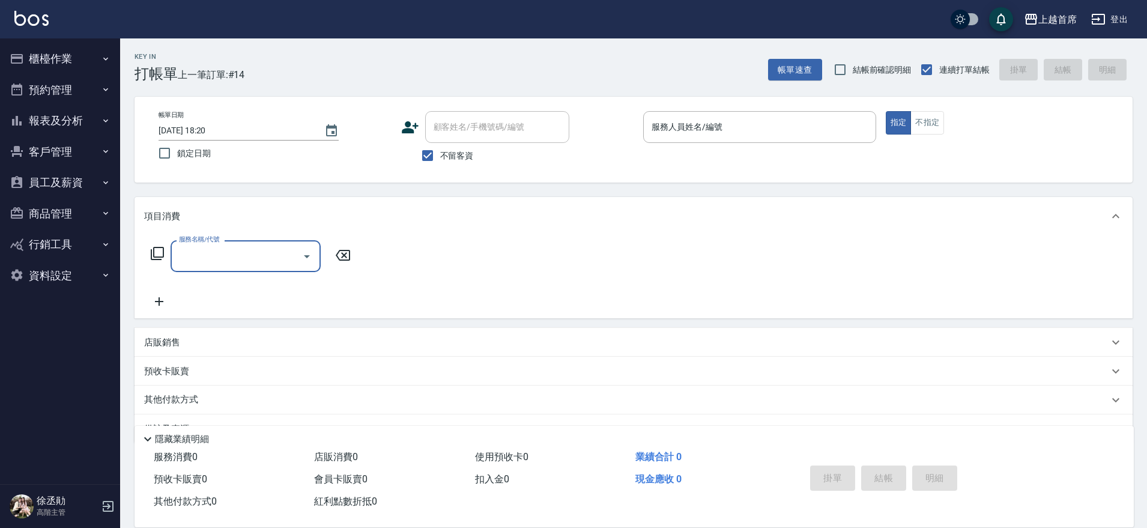
type input "1"
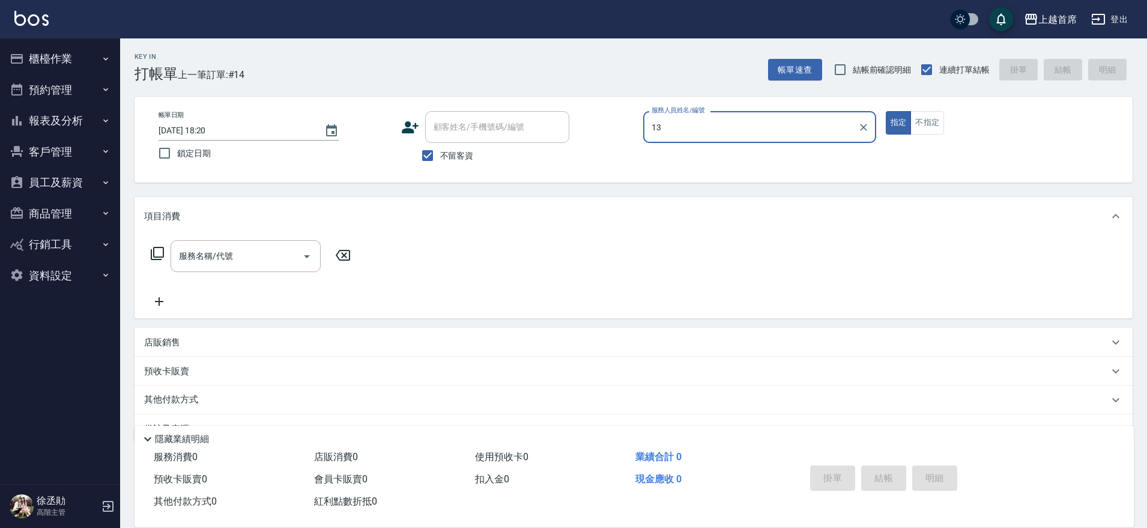
type input "1"
type input "[PERSON_NAME]-5"
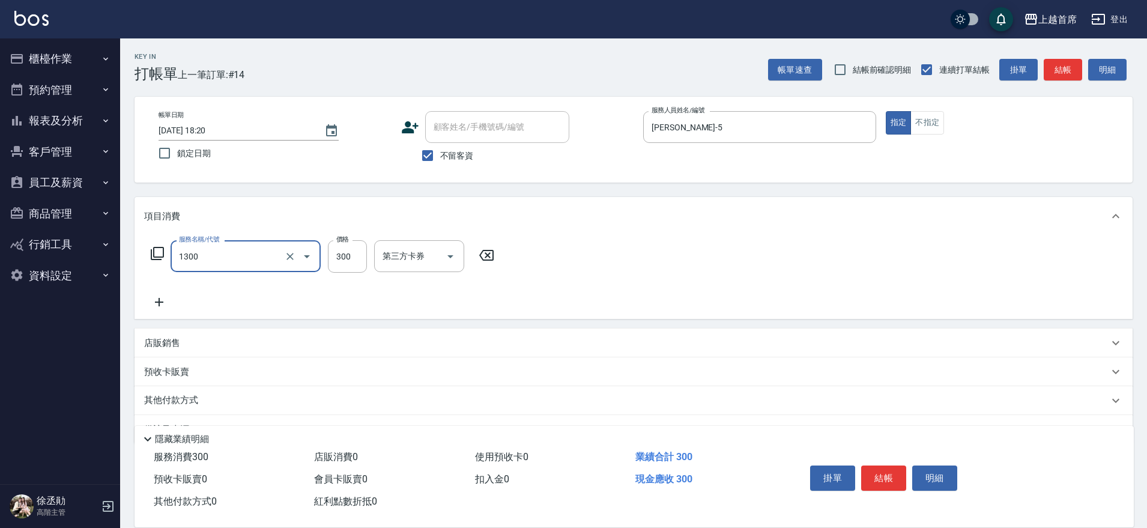
type input "洗髮(1300)"
type input "450"
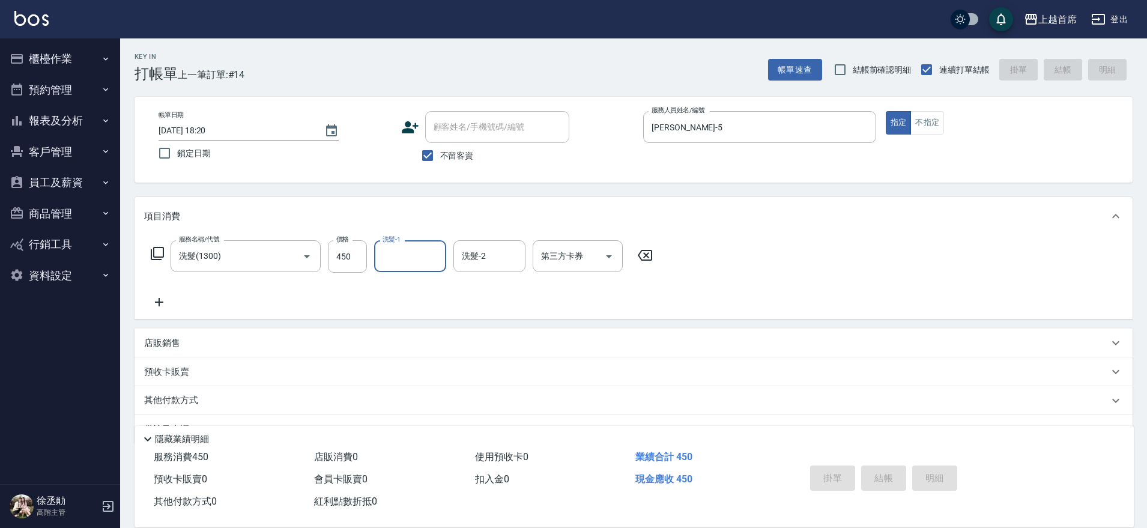
type input "[DATE] 18:21"
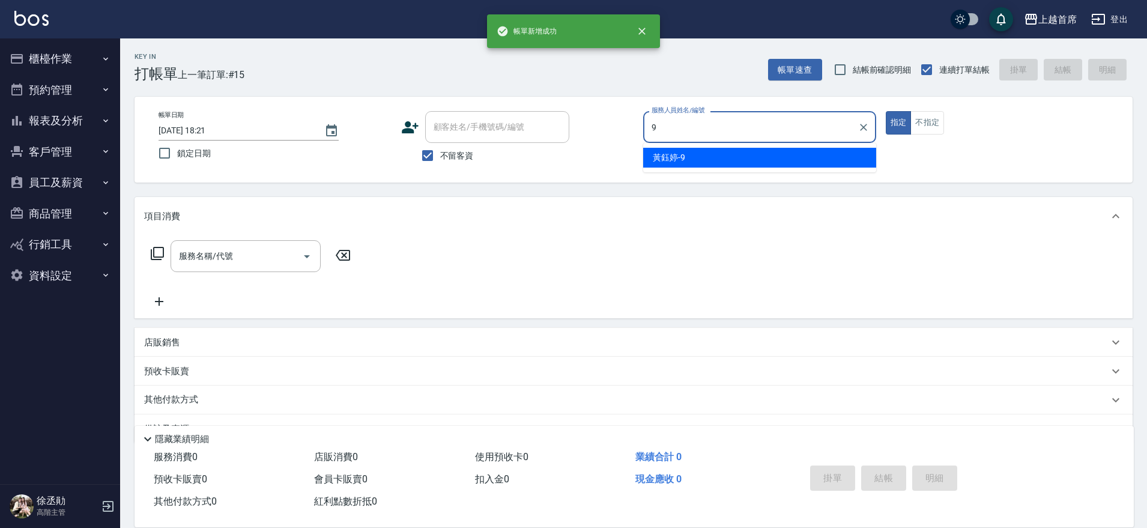
type input "[PERSON_NAME]-9"
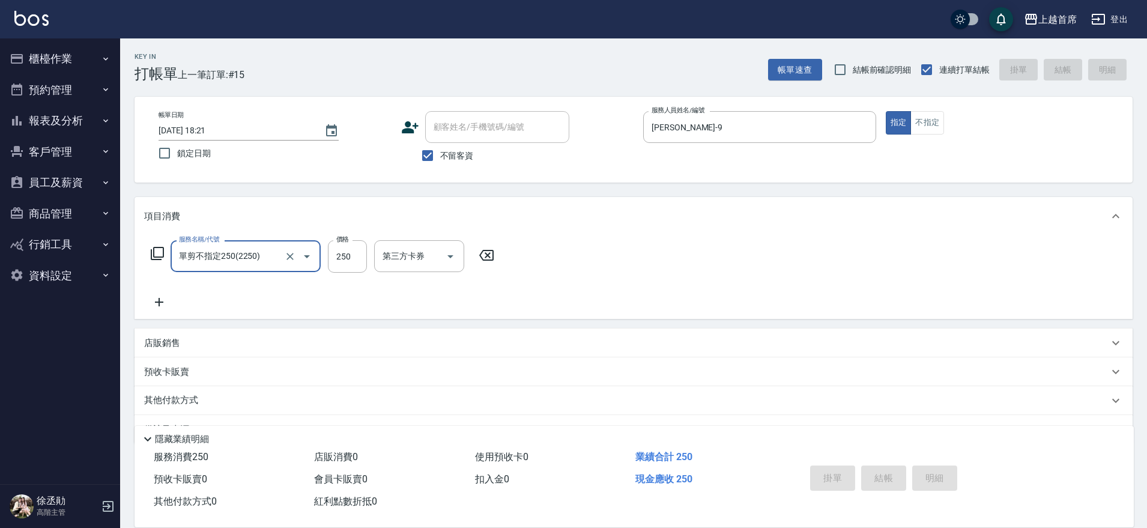
type input "單剪不指定250(2250)"
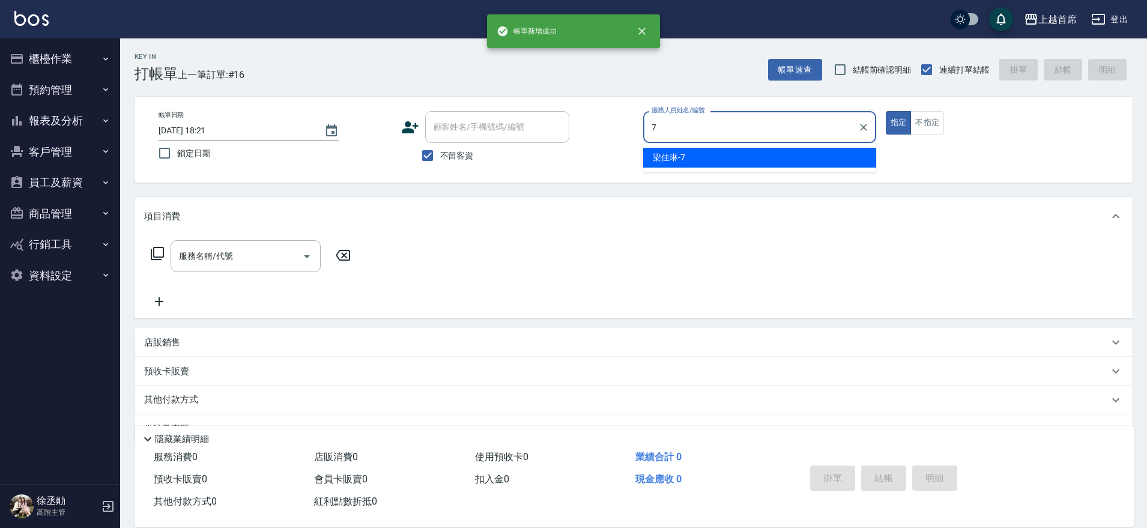
type input "[PERSON_NAME]7"
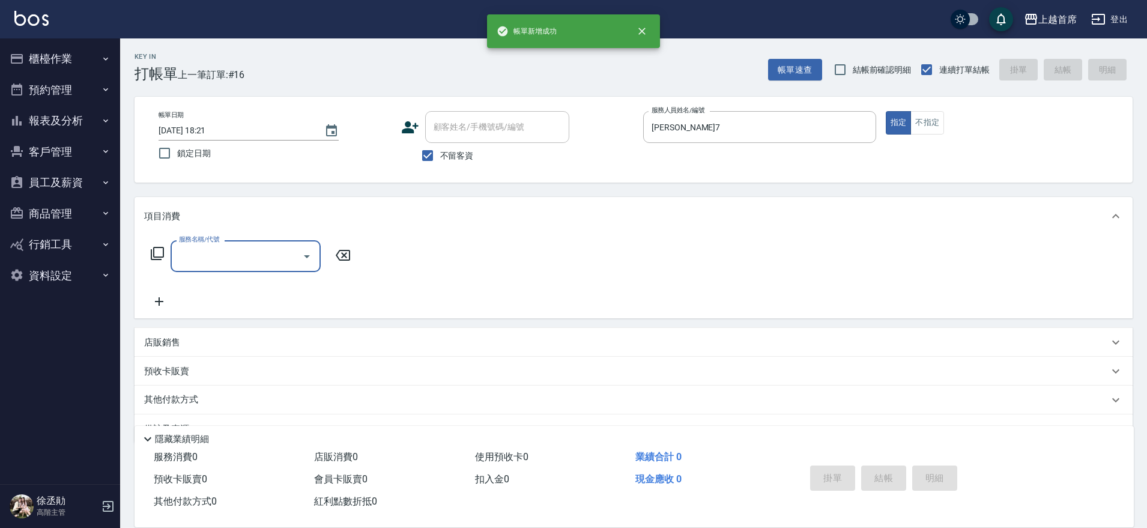
type input "0"
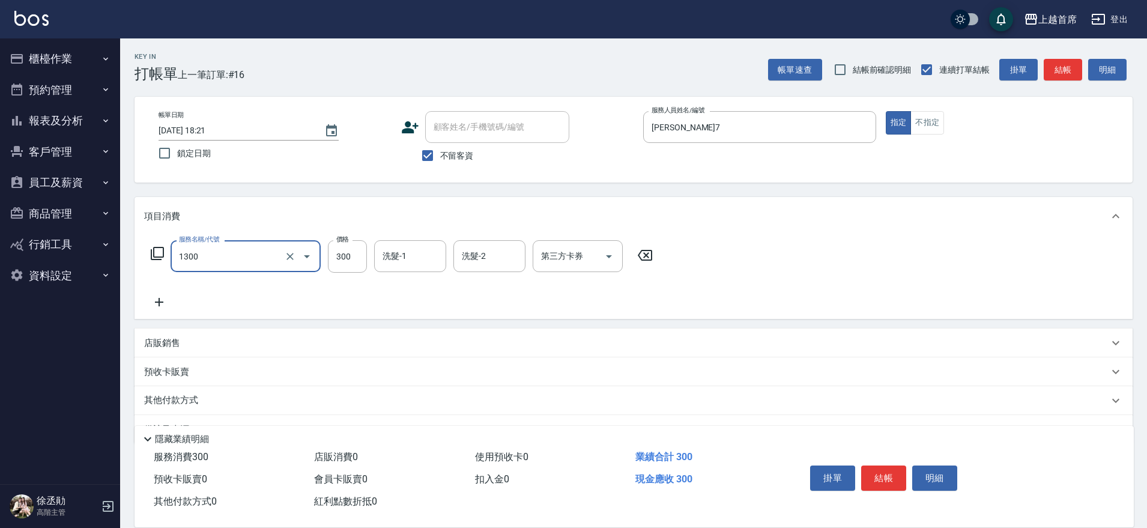
type input "洗髮(1300)"
type input "[PERSON_NAME]-77"
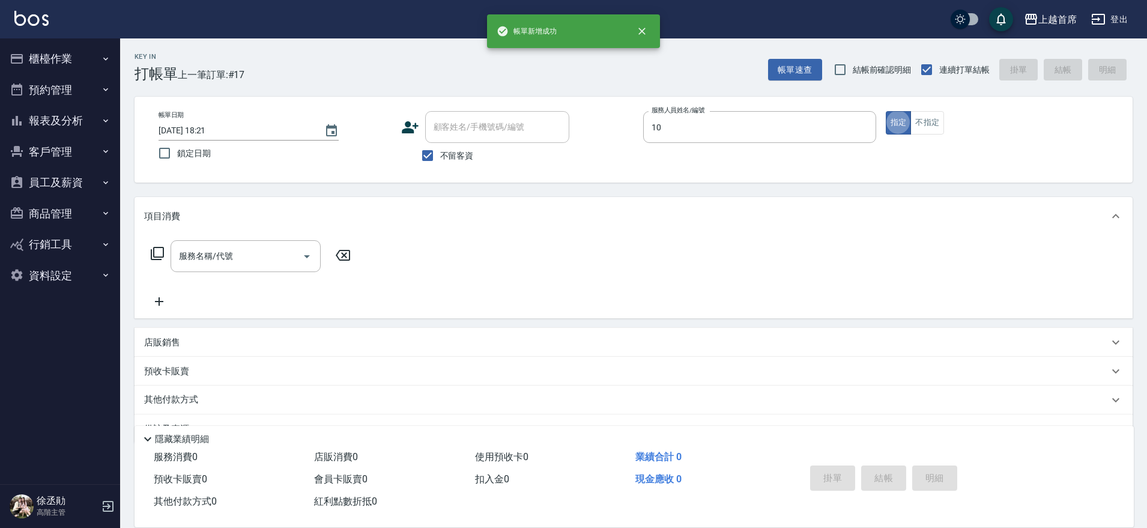
type input "[PERSON_NAME]-10"
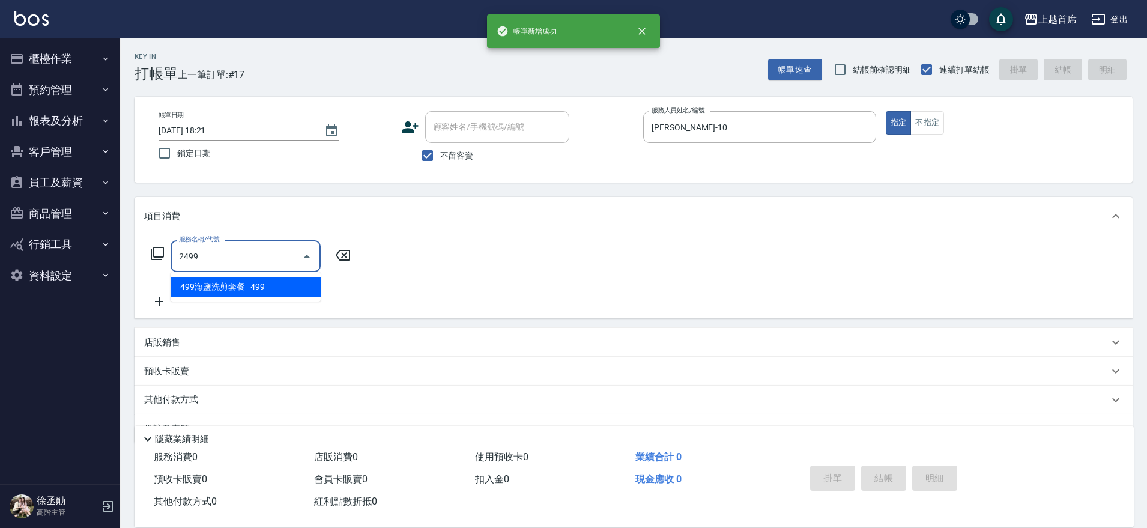
type input "499海鹽洗剪套餐(2499)"
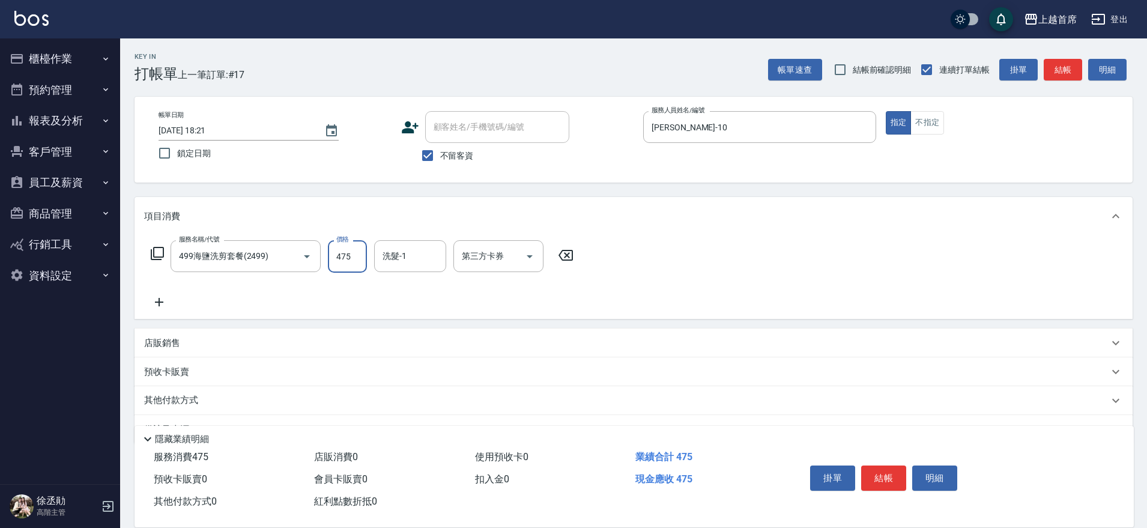
type input "475"
type input "[PERSON_NAME]-77"
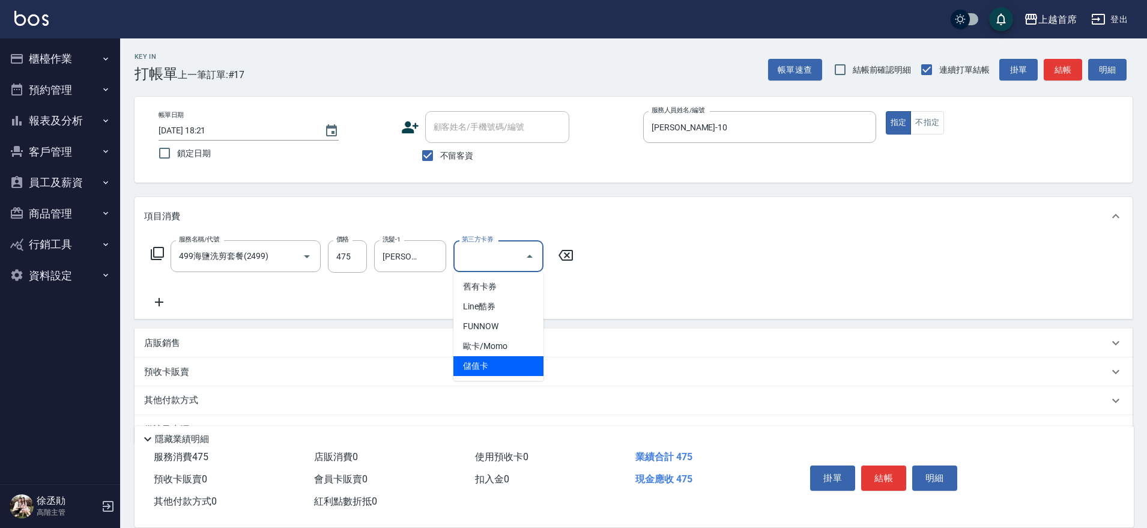
type input "儲值卡"
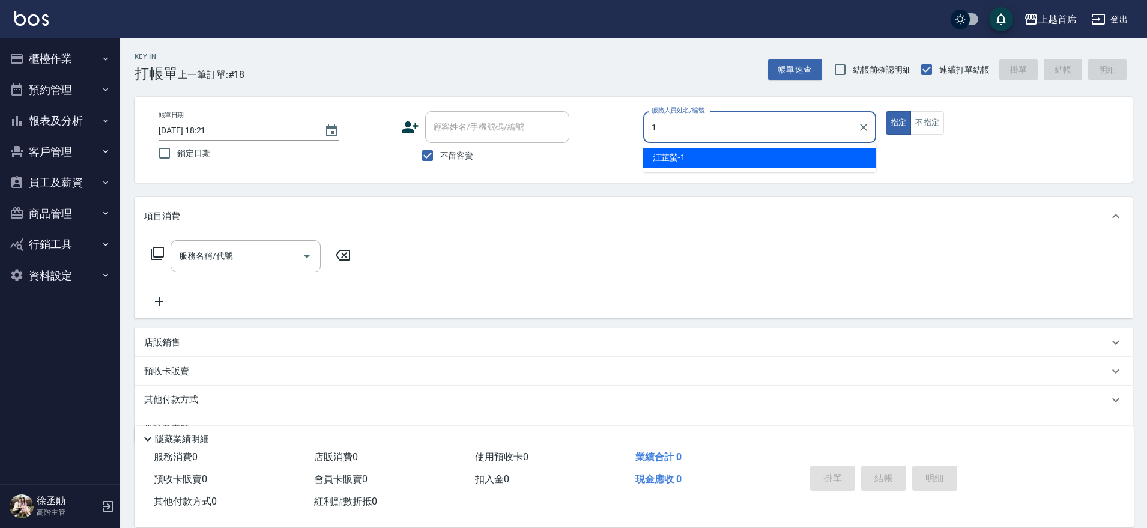
type input "[PERSON_NAME]-1"
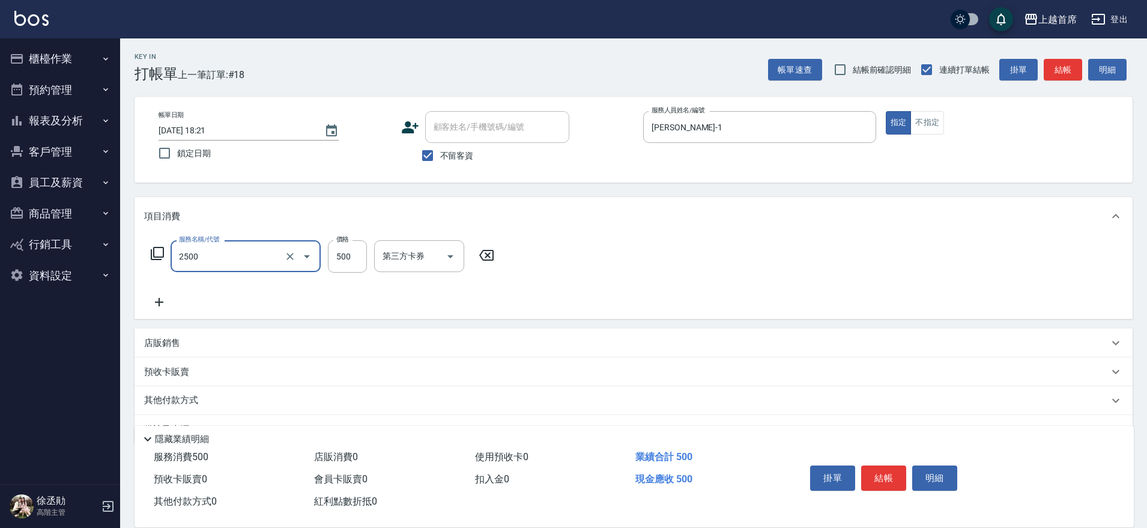
type input "海鹽洗剪500(2500)"
type input "0"
click at [569, 256] on icon at bounding box center [565, 255] width 14 height 11
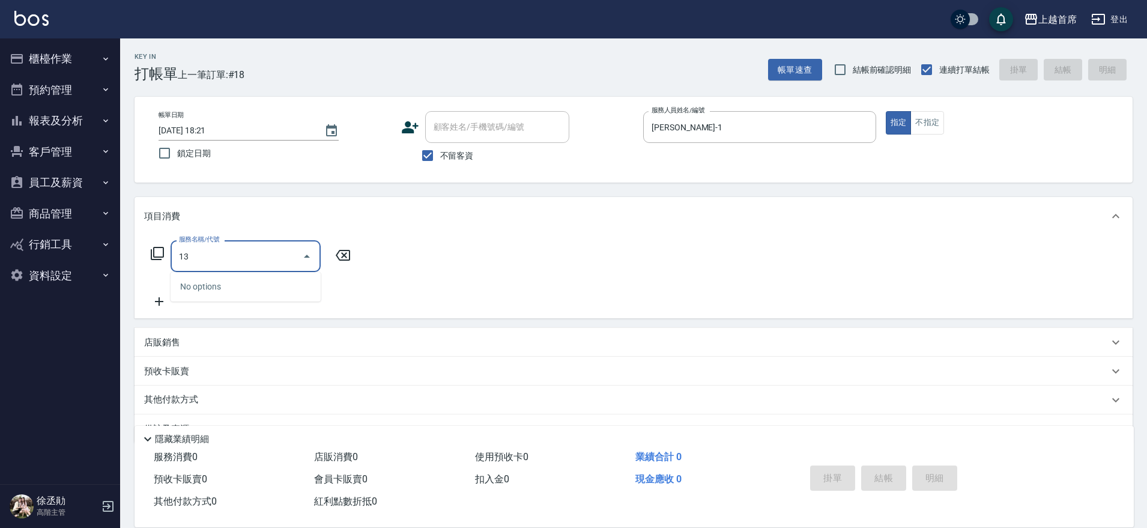
type input "1"
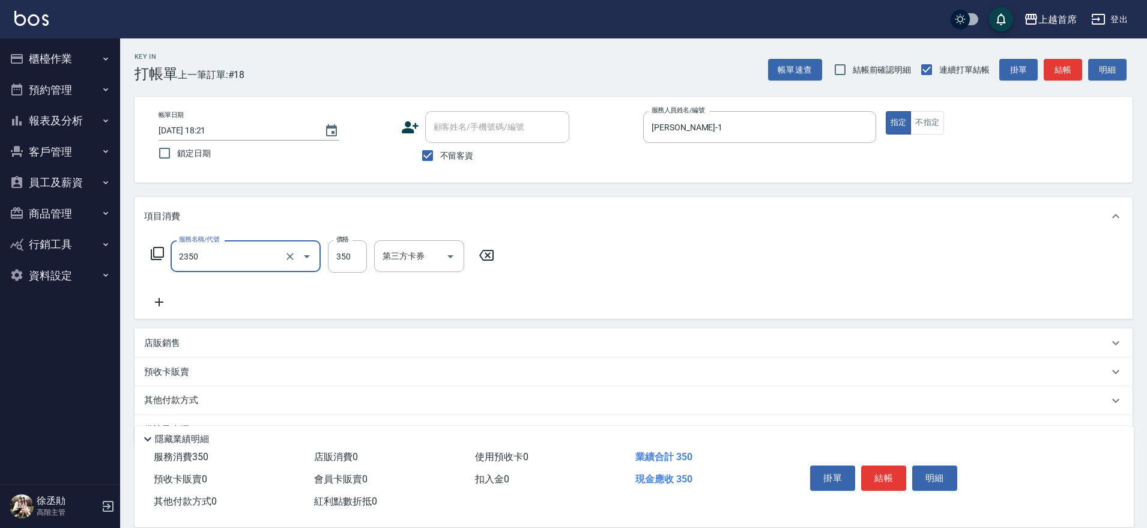
type input "不指定洗剪350(2350)"
type input "0"
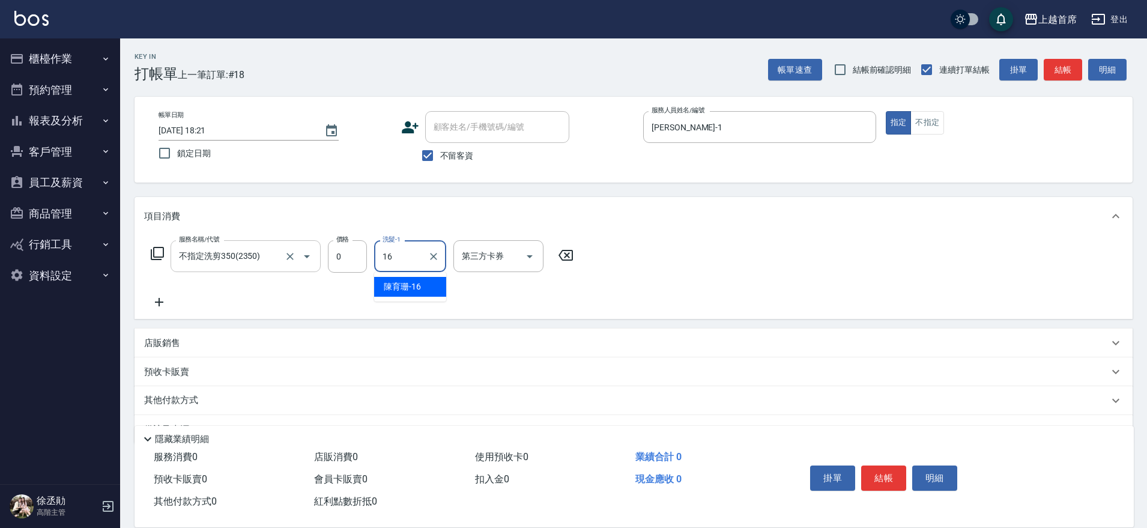
type input "[PERSON_NAME]-16"
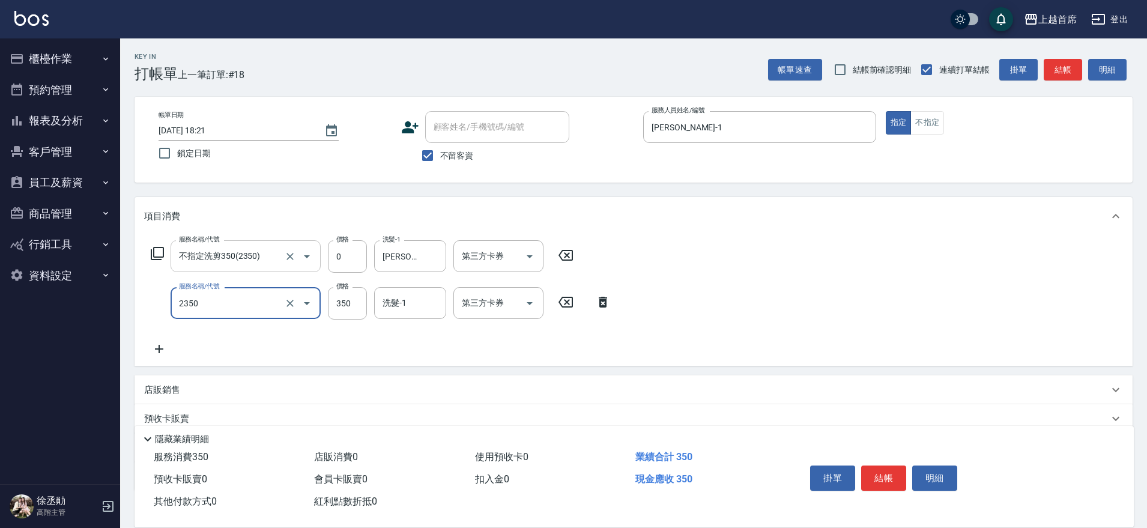
type input "不指定洗剪350(2350)"
type input "500"
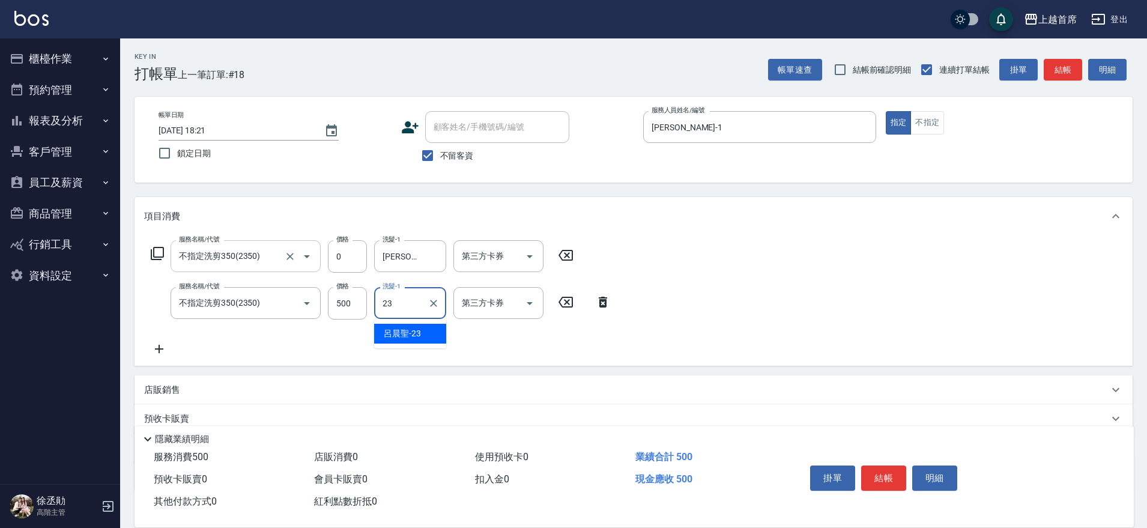
type input "[PERSON_NAME]-23"
click at [212, 384] on div "店販銷售" at bounding box center [626, 390] width 964 height 13
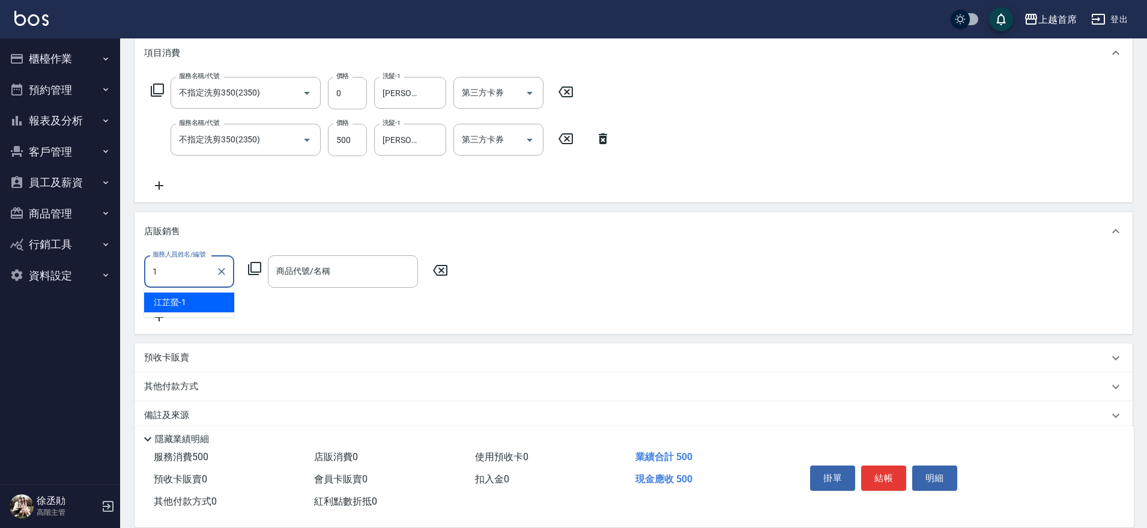
type input "[PERSON_NAME]-1"
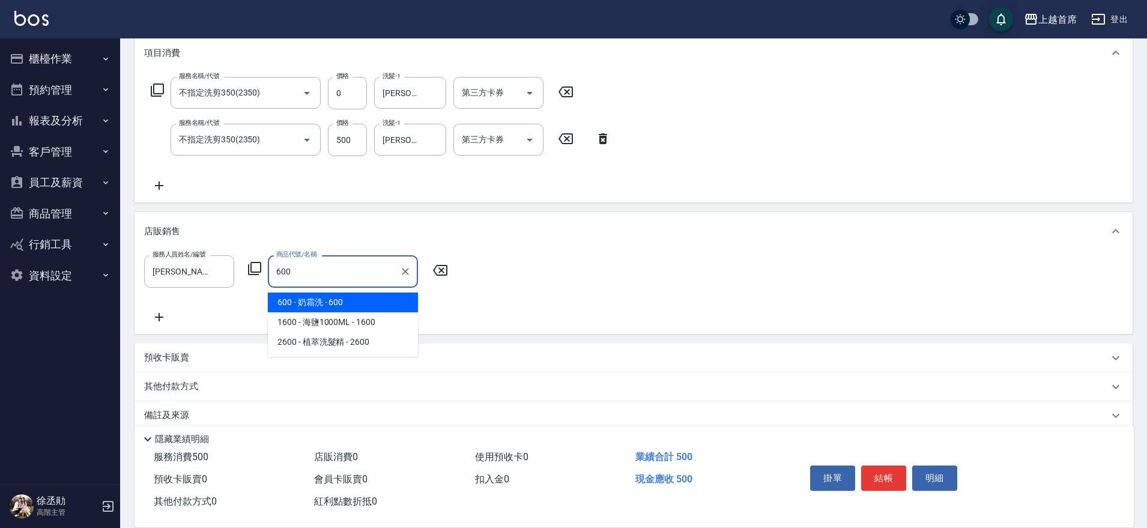
type input "奶霜洗"
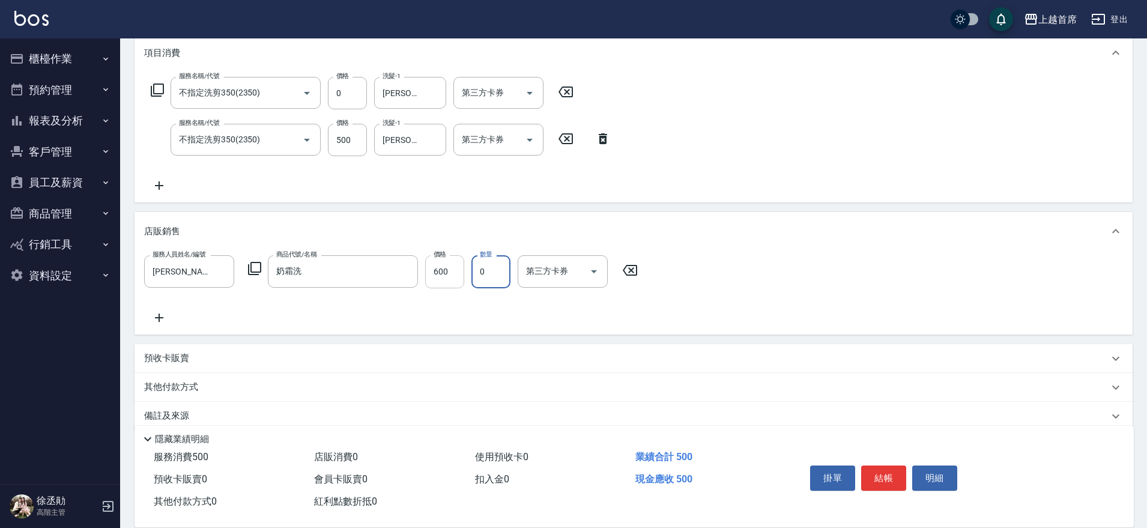
type input "0"
click at [443, 271] on input "600" at bounding box center [444, 271] width 39 height 32
type input "680"
type input "1"
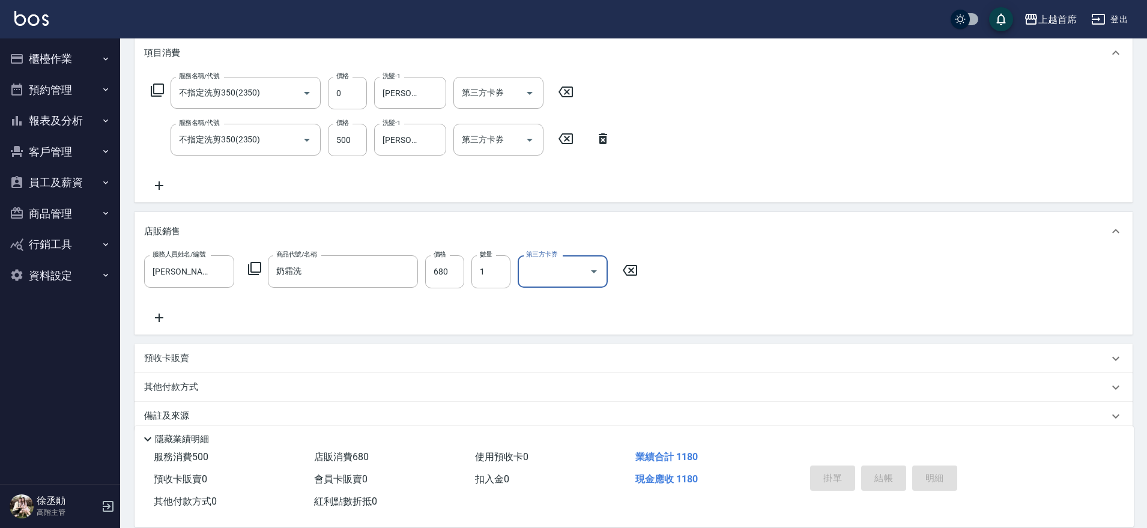
type input "[DATE] 18:31"
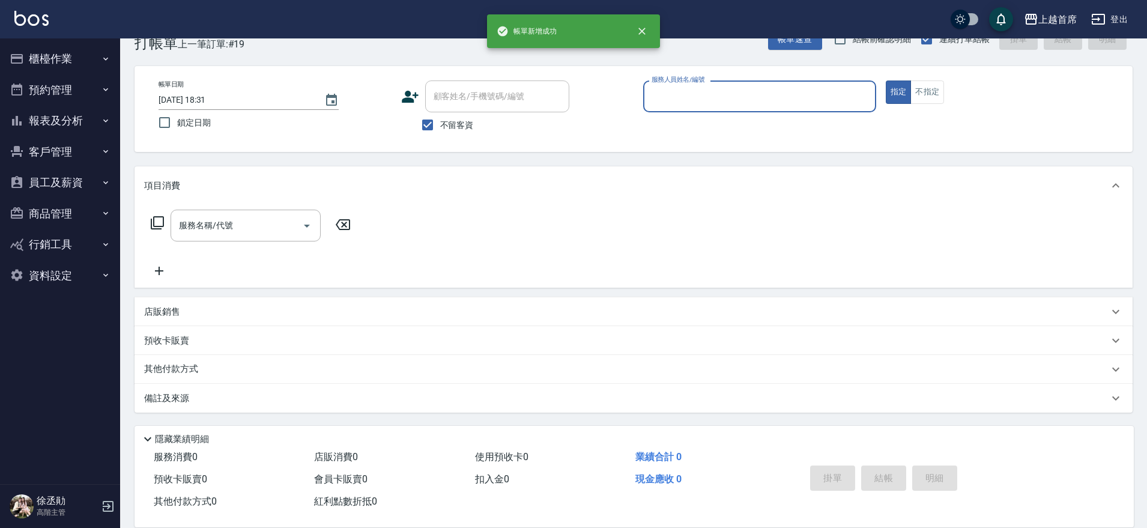
scroll to position [31, 0]
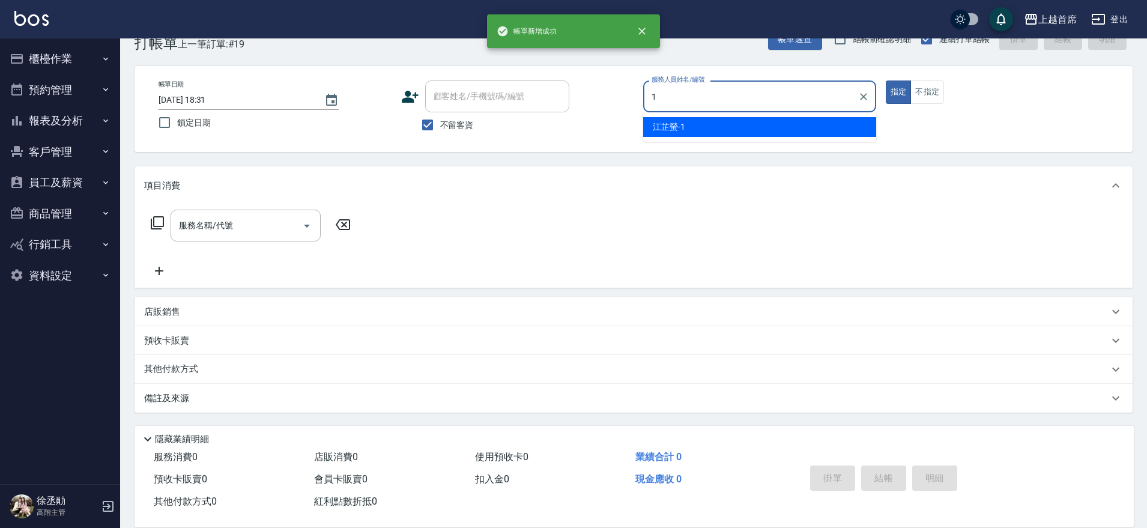
type input "[PERSON_NAME]-1"
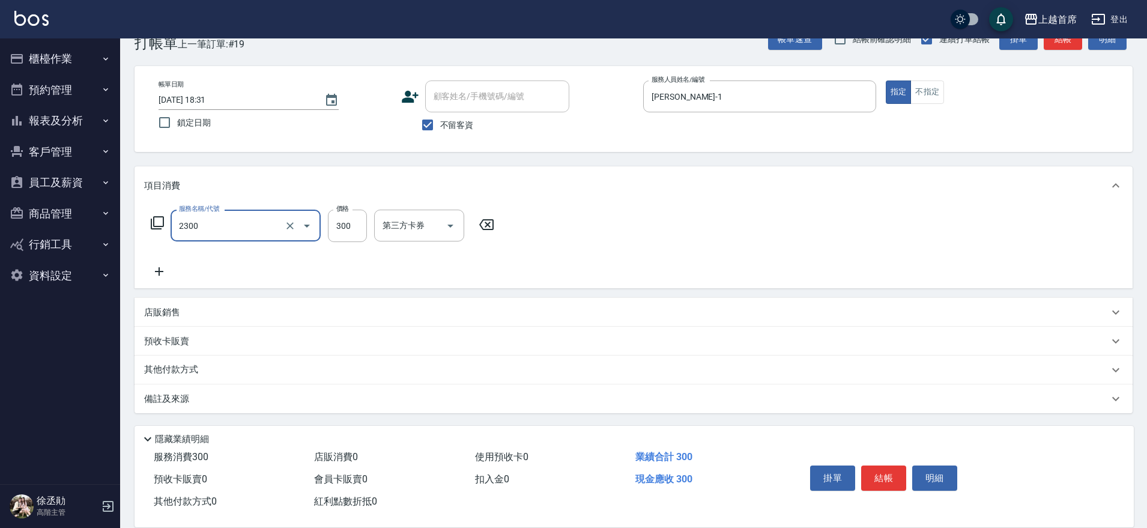
type input "單剪指定300(2300)"
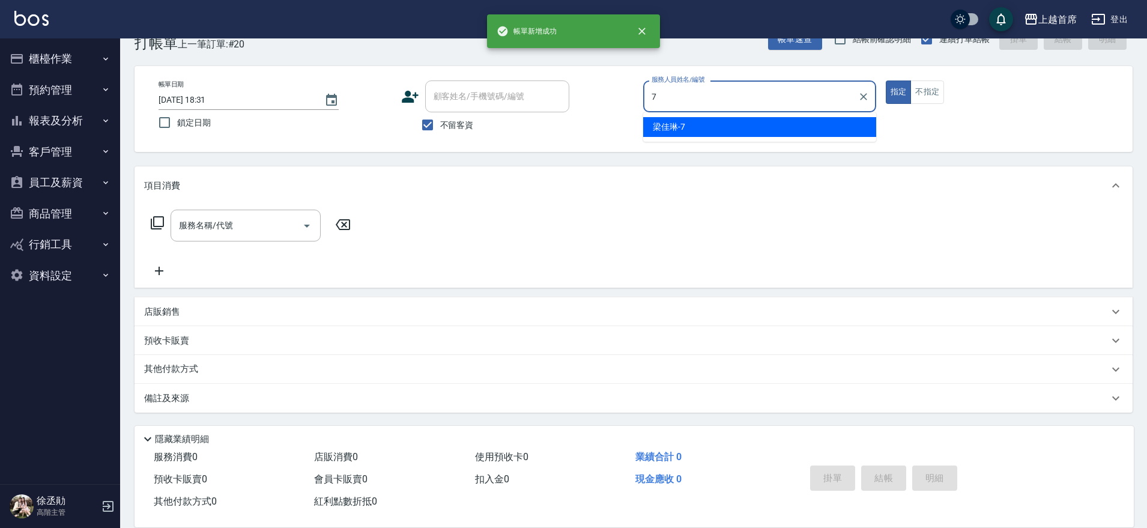
type input "[PERSON_NAME]7"
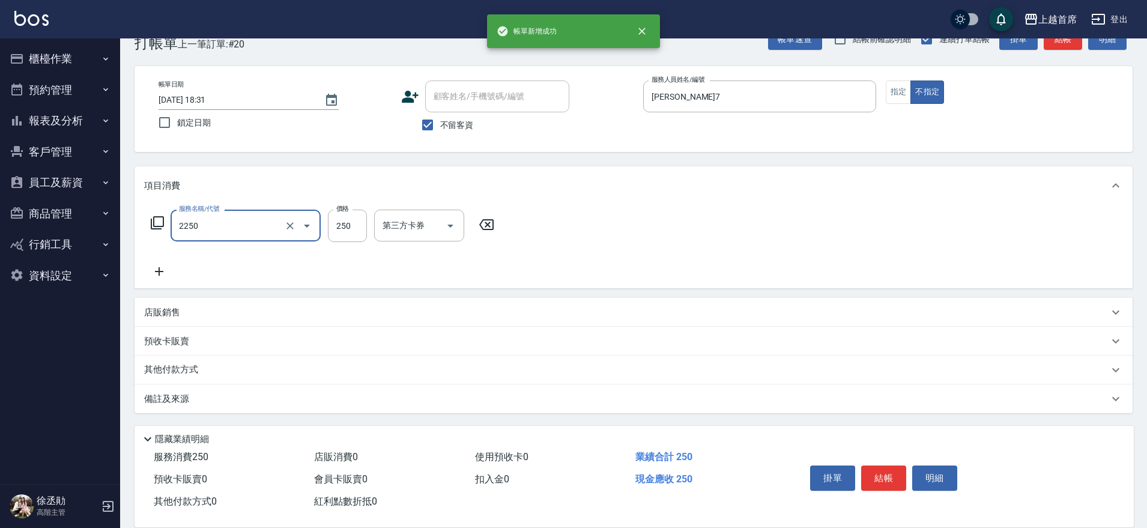
type input "單剪不指定250(2250)"
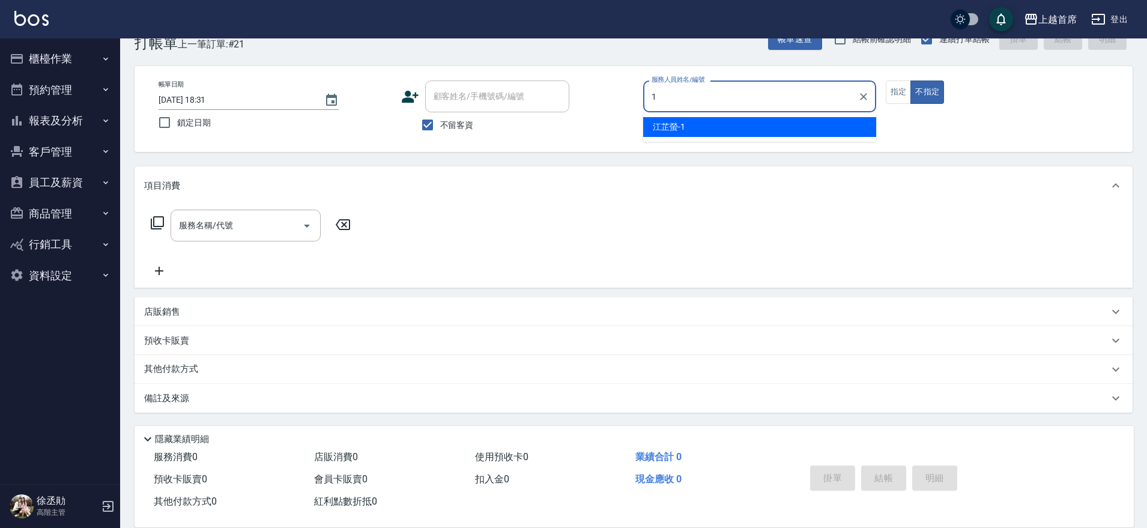
type input "[PERSON_NAME]-1"
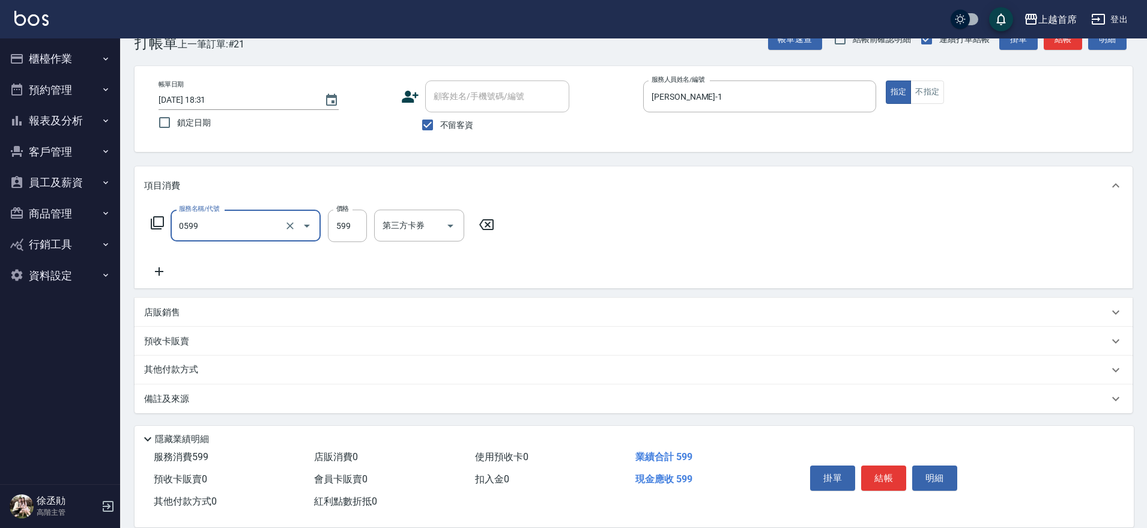
type input "[PERSON_NAME]spa(0599)"
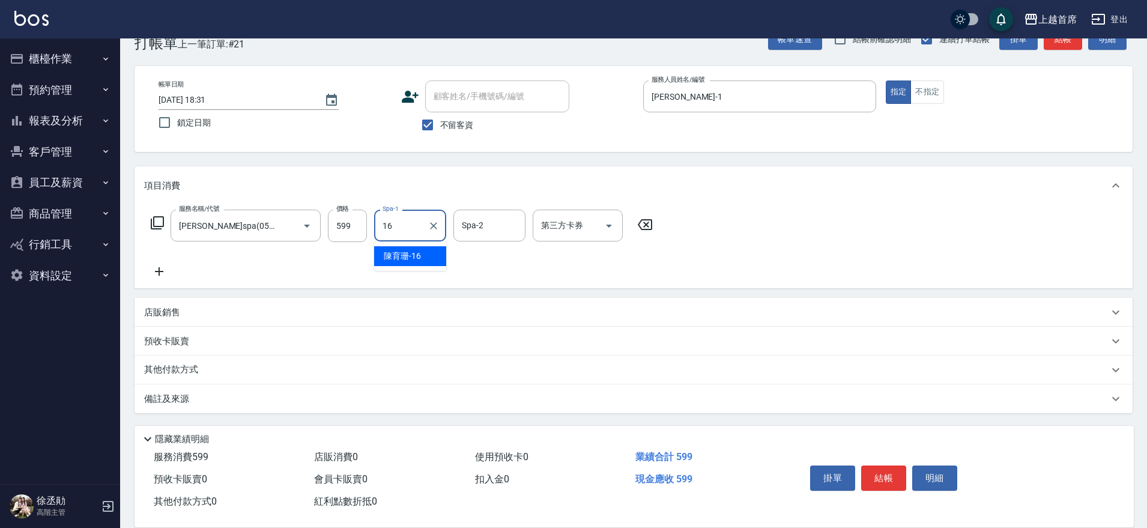
type input "[PERSON_NAME]-16"
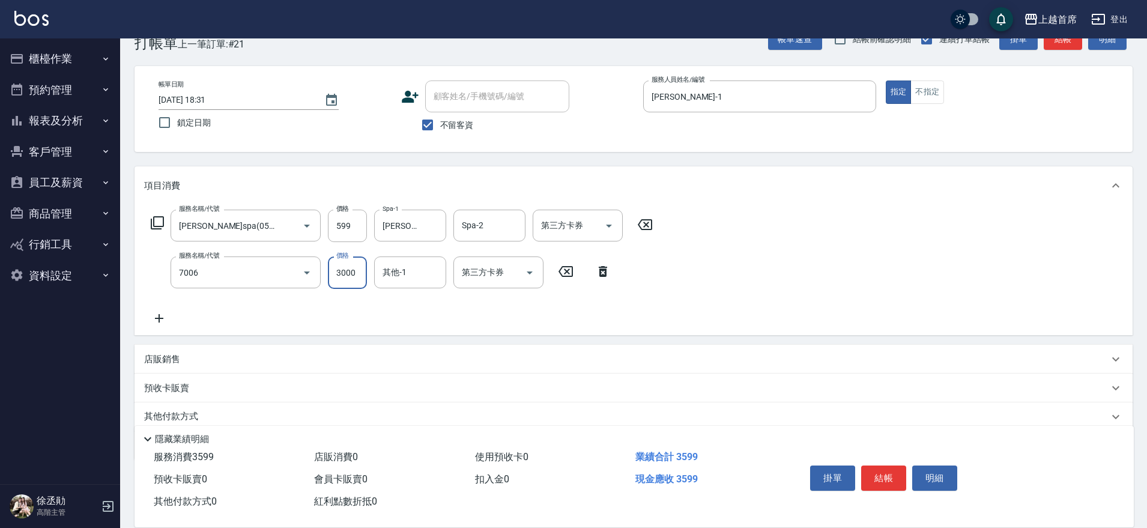
type input "重整1組20片(7006)"
type input "6000"
type input "[PERSON_NAME]-16"
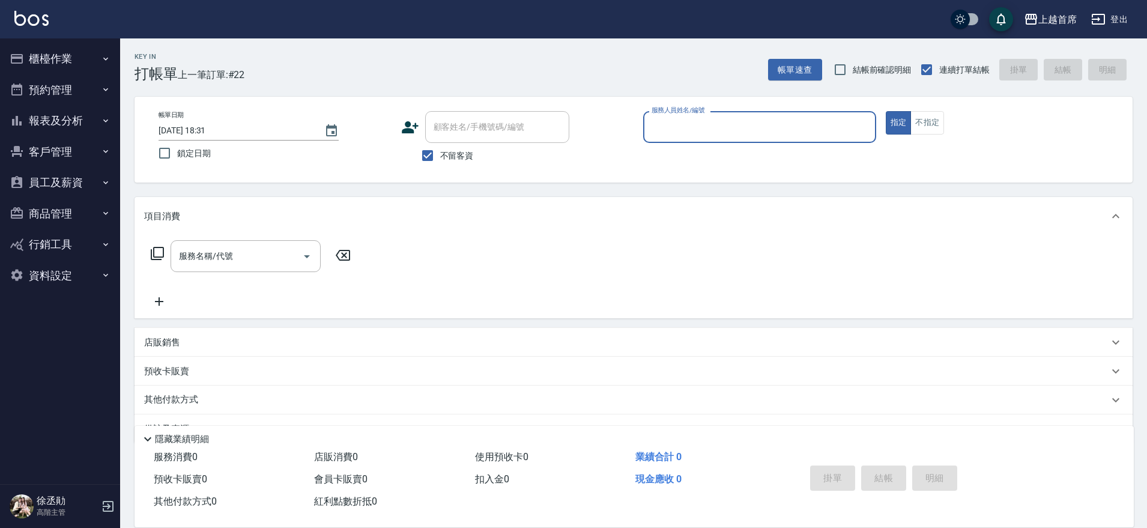
click at [86, 131] on button "報表及分析" at bounding box center [60, 120] width 110 height 31
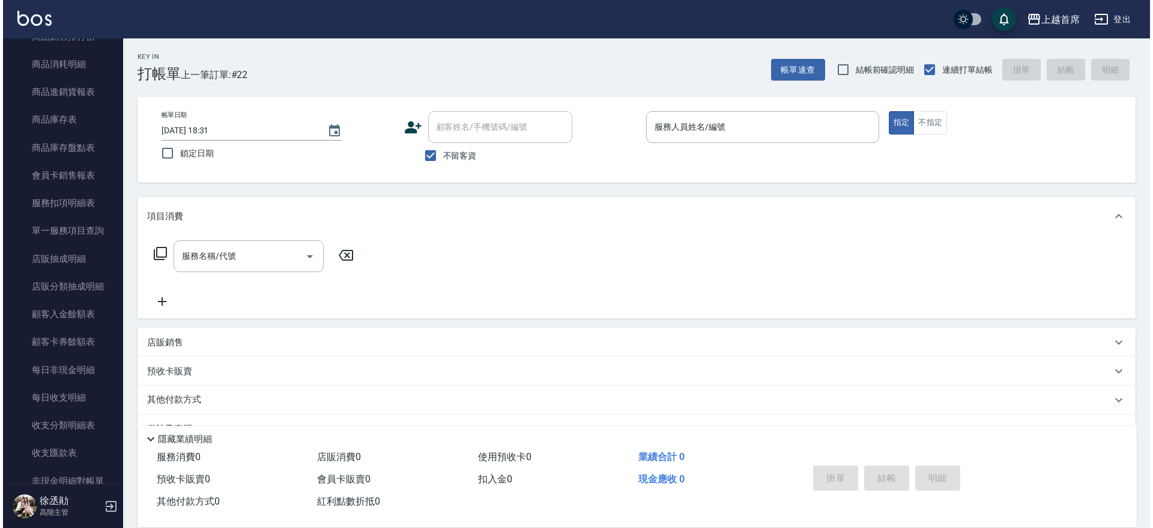
scroll to position [247, 0]
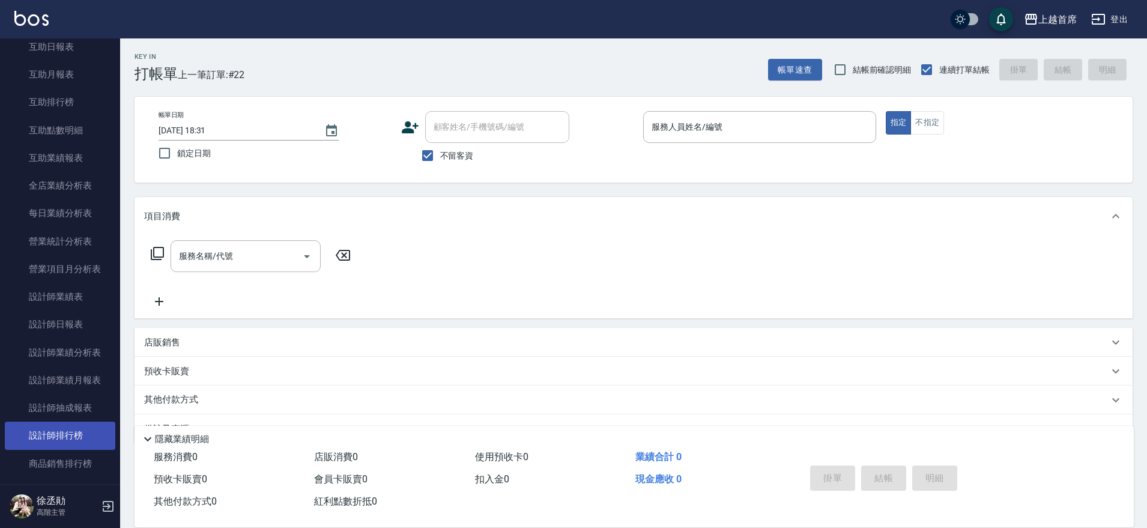
click at [86, 442] on link "設計師排行榜" at bounding box center [60, 435] width 110 height 28
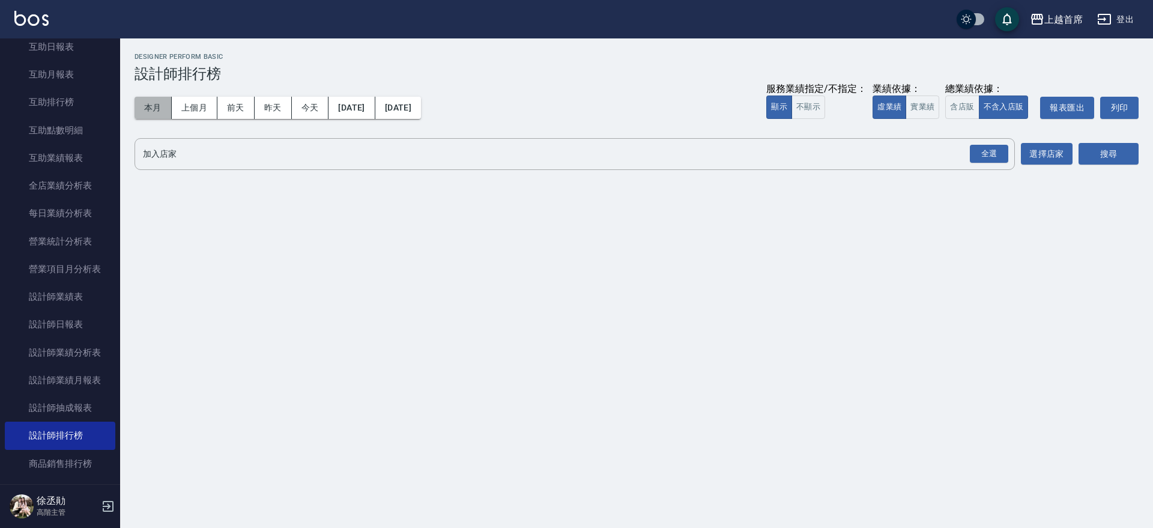
click at [142, 108] on button "本月" at bounding box center [152, 108] width 37 height 22
drag, startPoint x: 918, startPoint y: 113, endPoint x: 961, endPoint y: 113, distance: 42.6
click at [919, 113] on button "實業績" at bounding box center [922, 106] width 34 height 23
click at [970, 107] on button "含店販" at bounding box center [962, 106] width 34 height 23
click at [993, 138] on div "全選" at bounding box center [988, 154] width 42 height 32
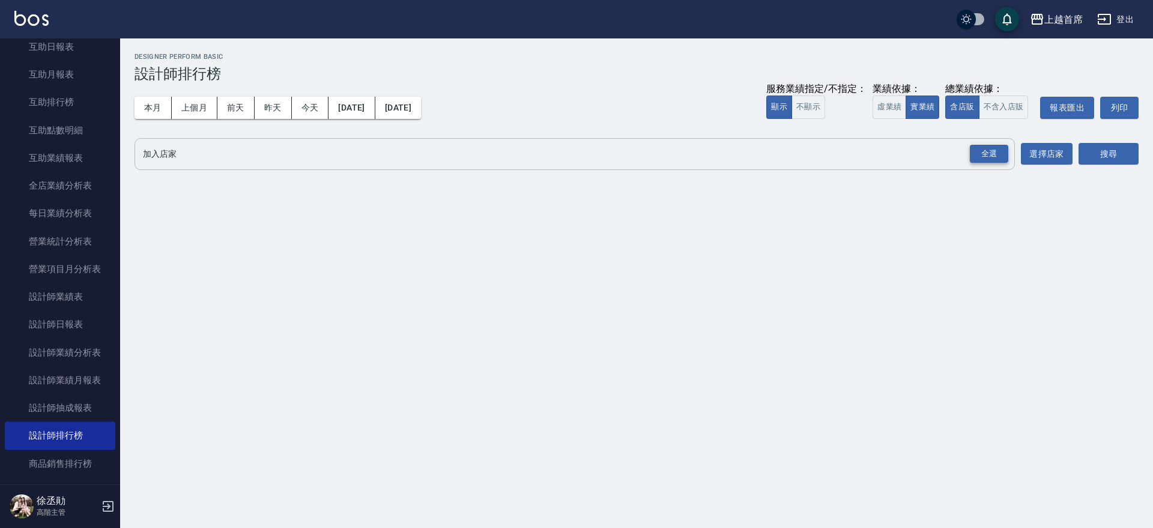
click at [985, 146] on div "全選" at bounding box center [989, 154] width 38 height 19
click at [1102, 148] on button "搜尋" at bounding box center [1108, 154] width 60 height 22
